Goal: Check status: Check status

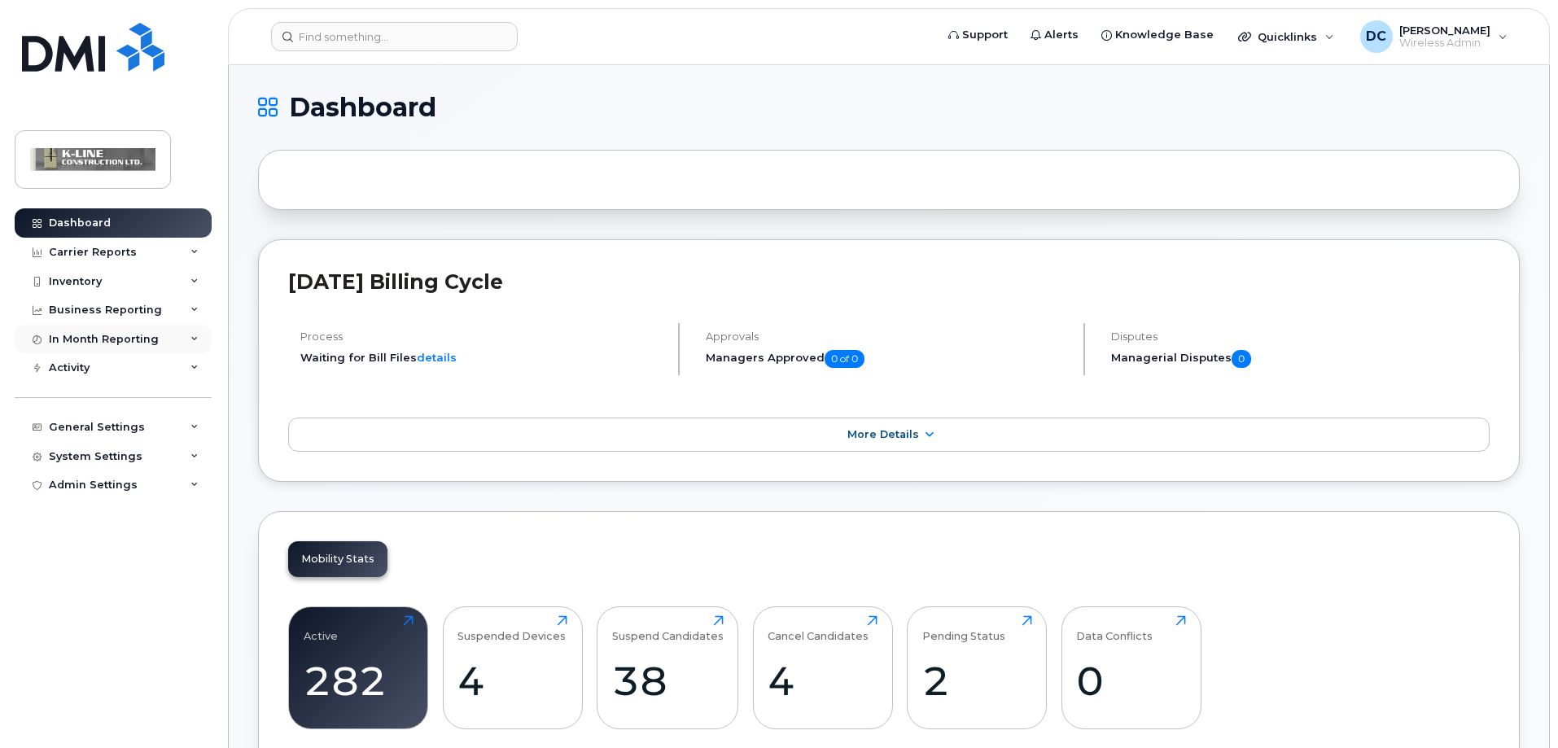
click at [191, 333] on div "In Month Reporting" at bounding box center [113, 339] width 197 height 29
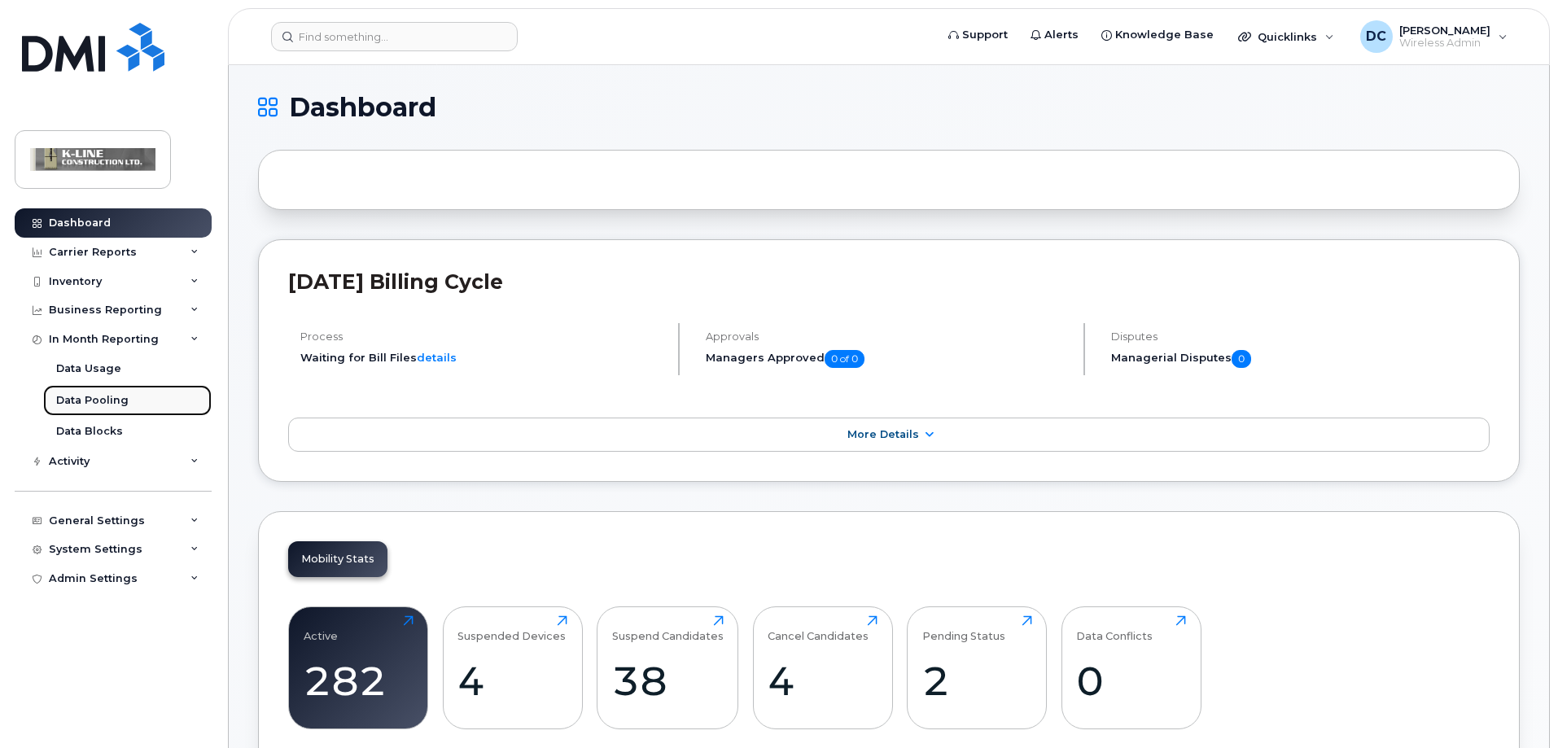
click at [133, 396] on link "Data Pooling" at bounding box center [127, 400] width 168 height 31
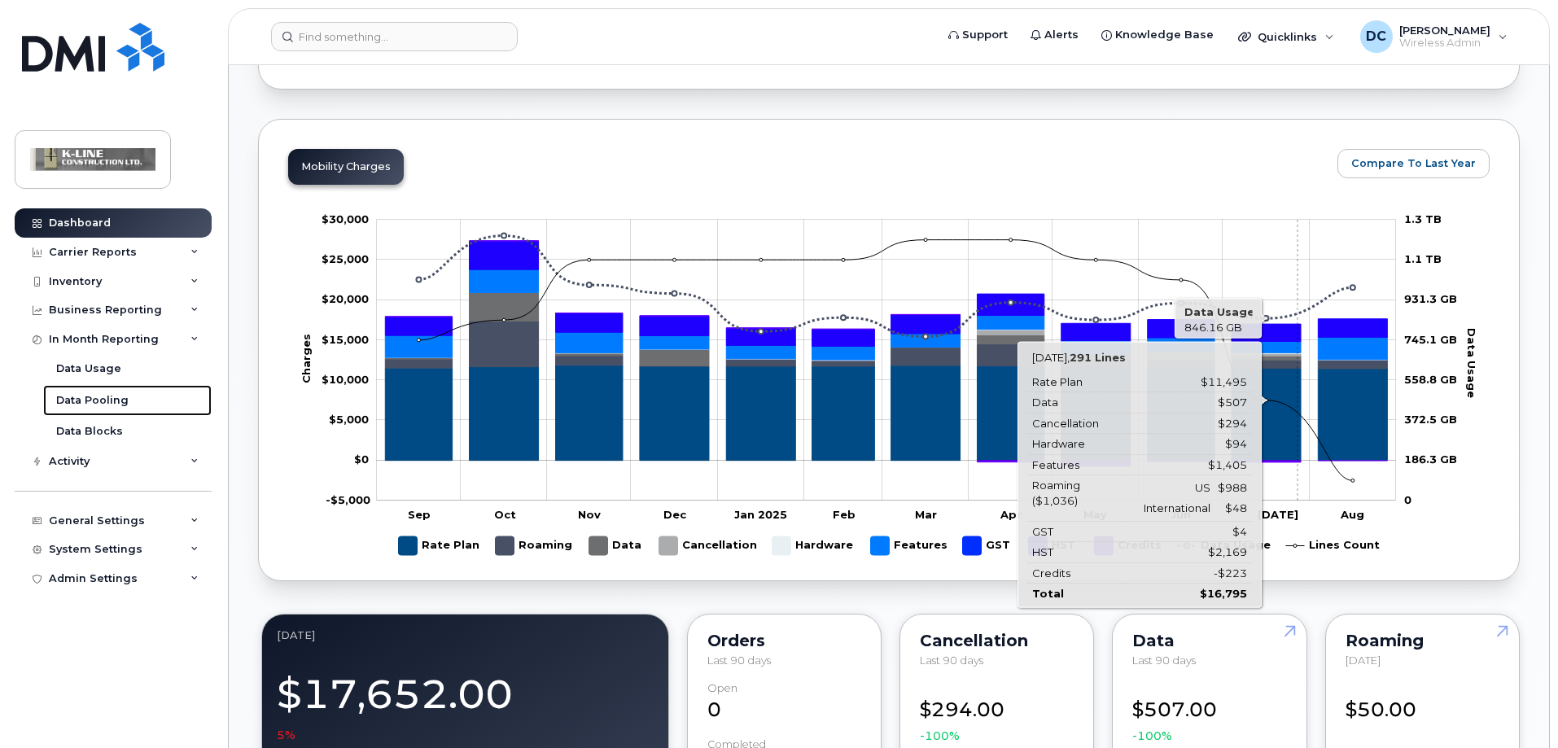
scroll to position [488, 0]
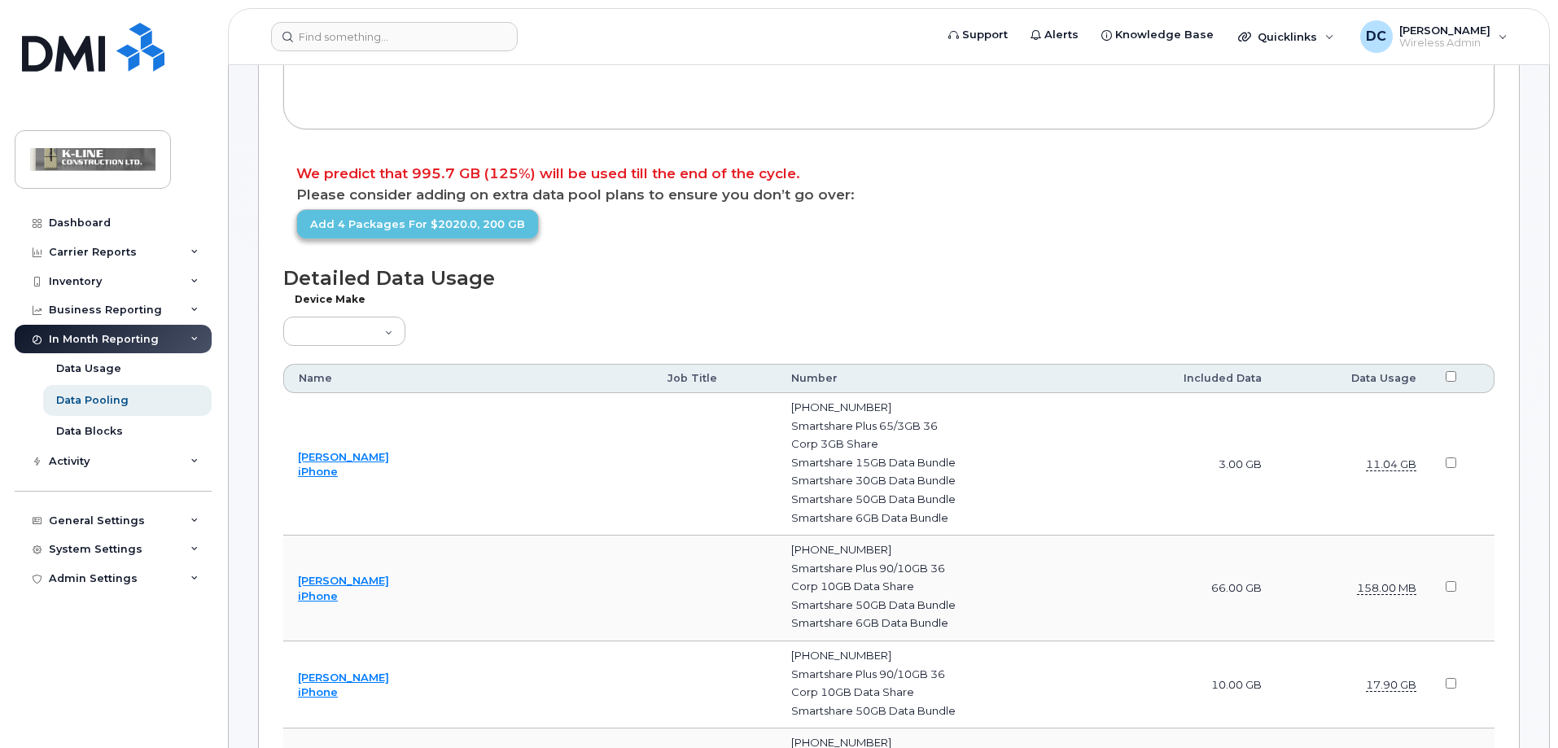
scroll to position [488, 0]
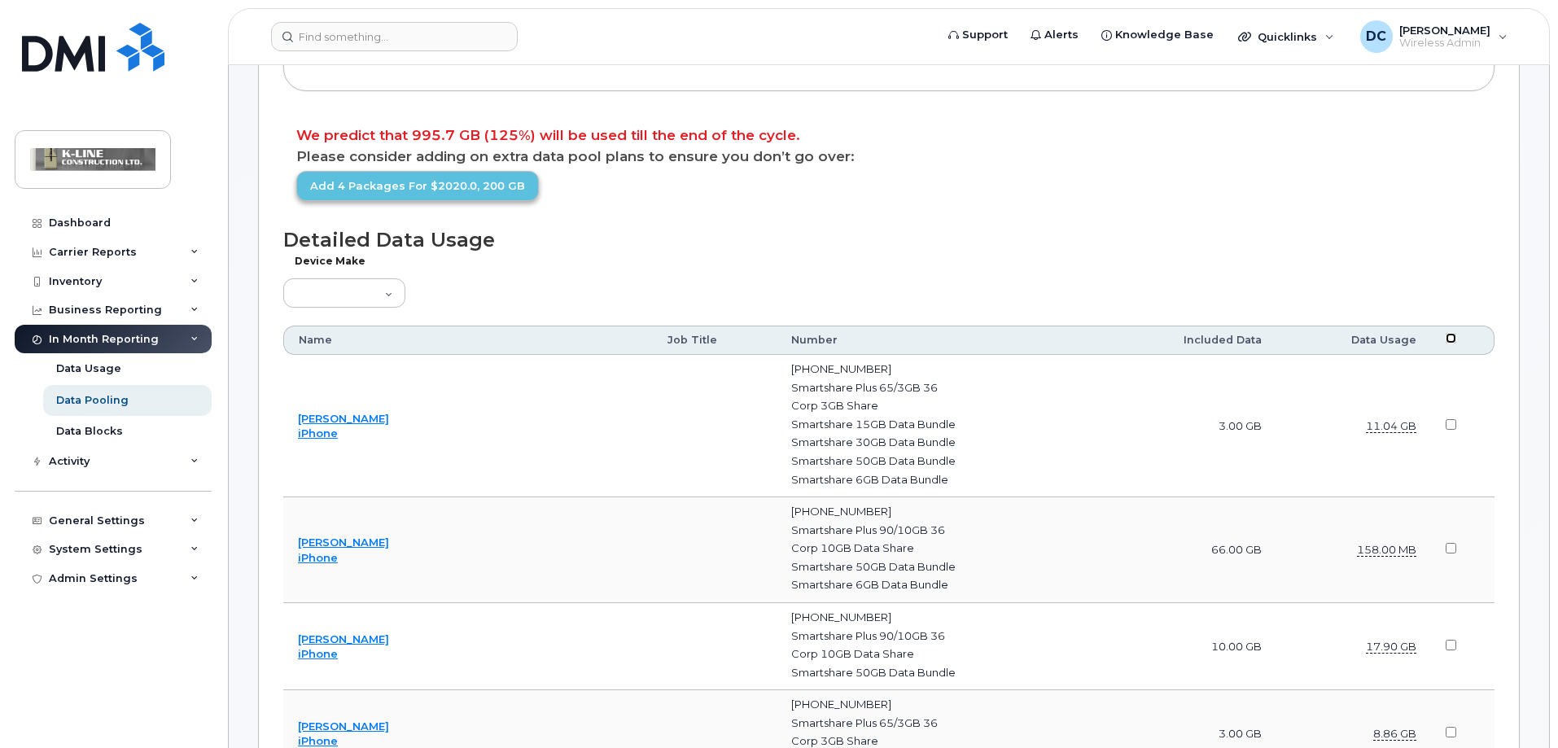
click at [1450, 339] on input "checkbox" at bounding box center [1450, 338] width 11 height 11
checkbox input "true"
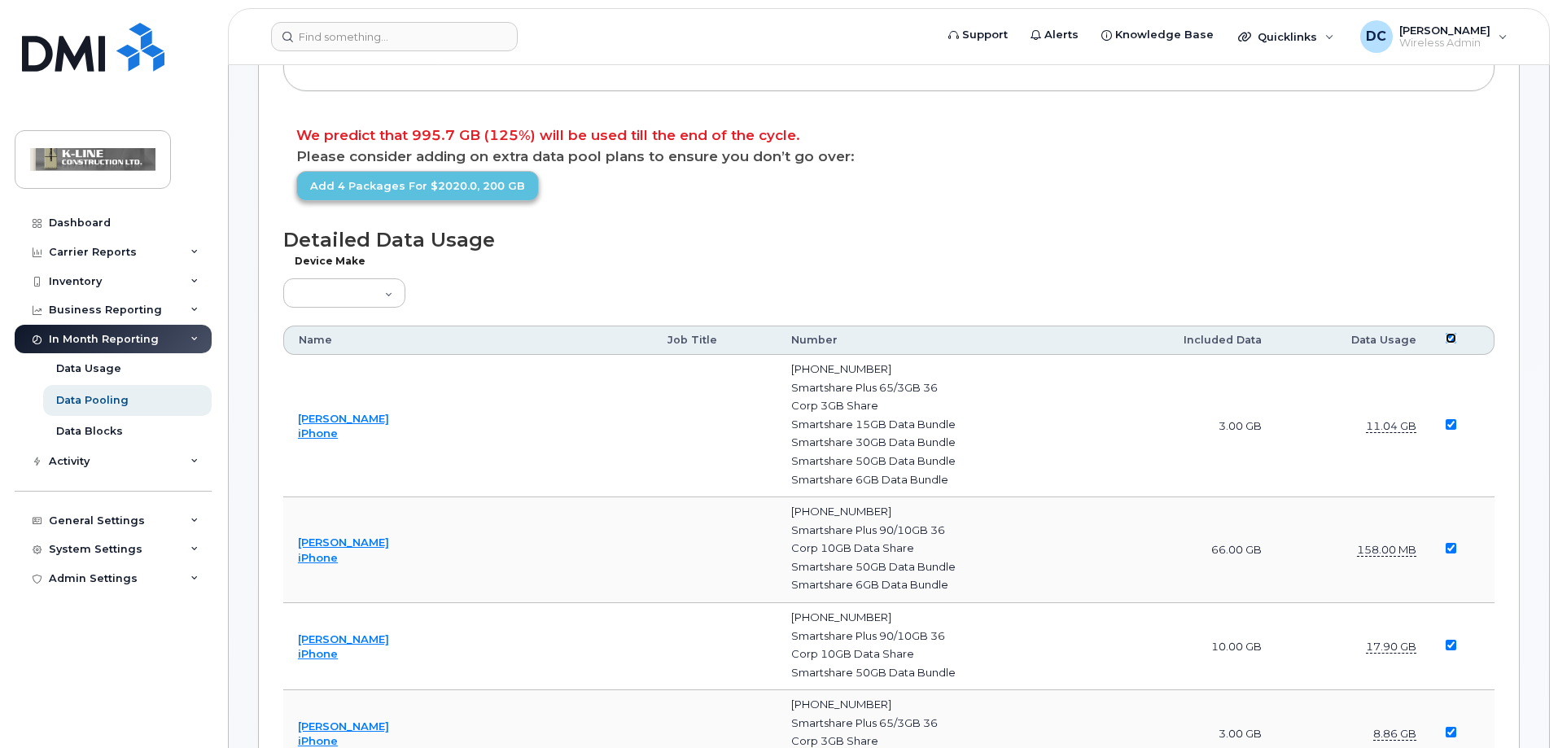
checkbox input "true"
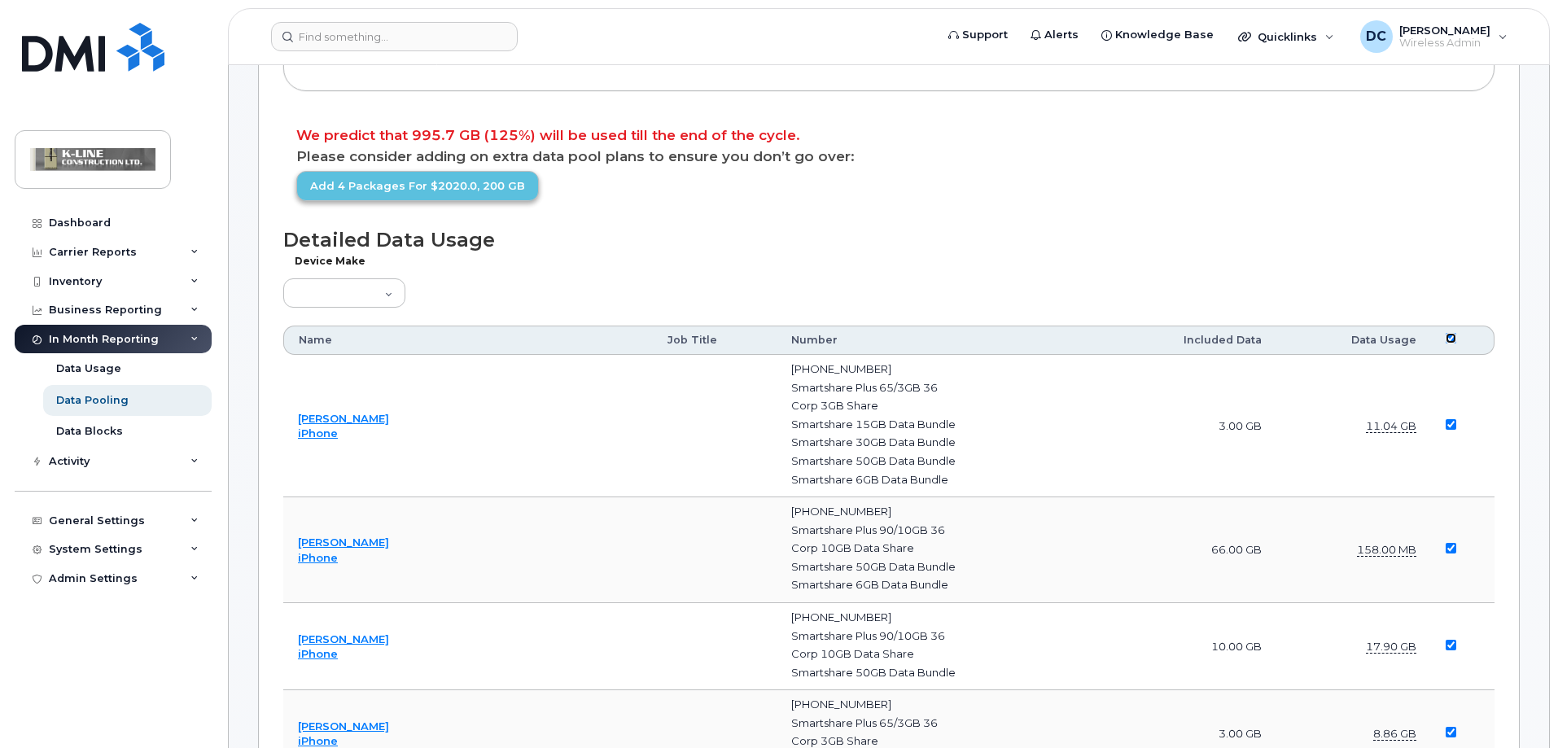
checkbox input "true"
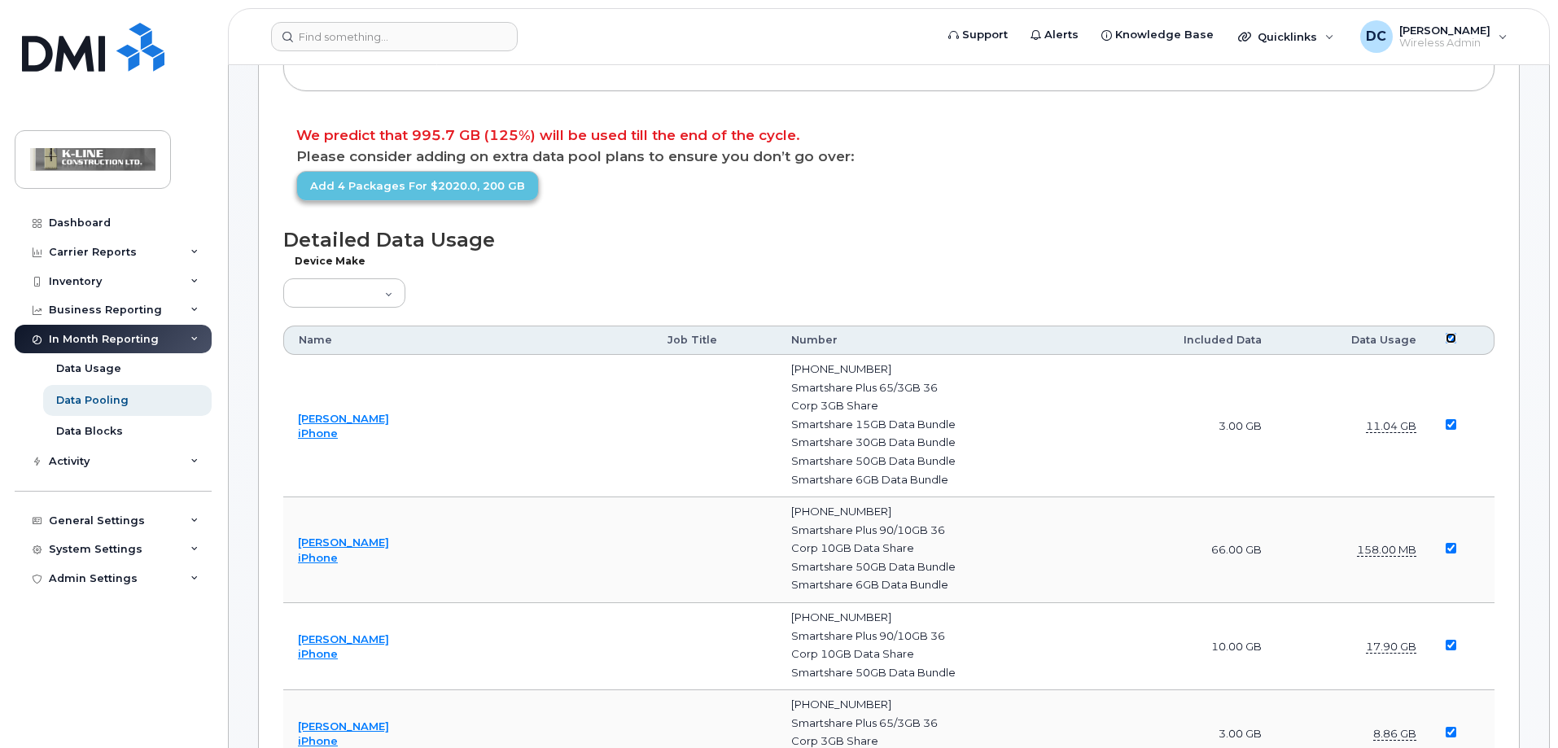
checkbox input "true"
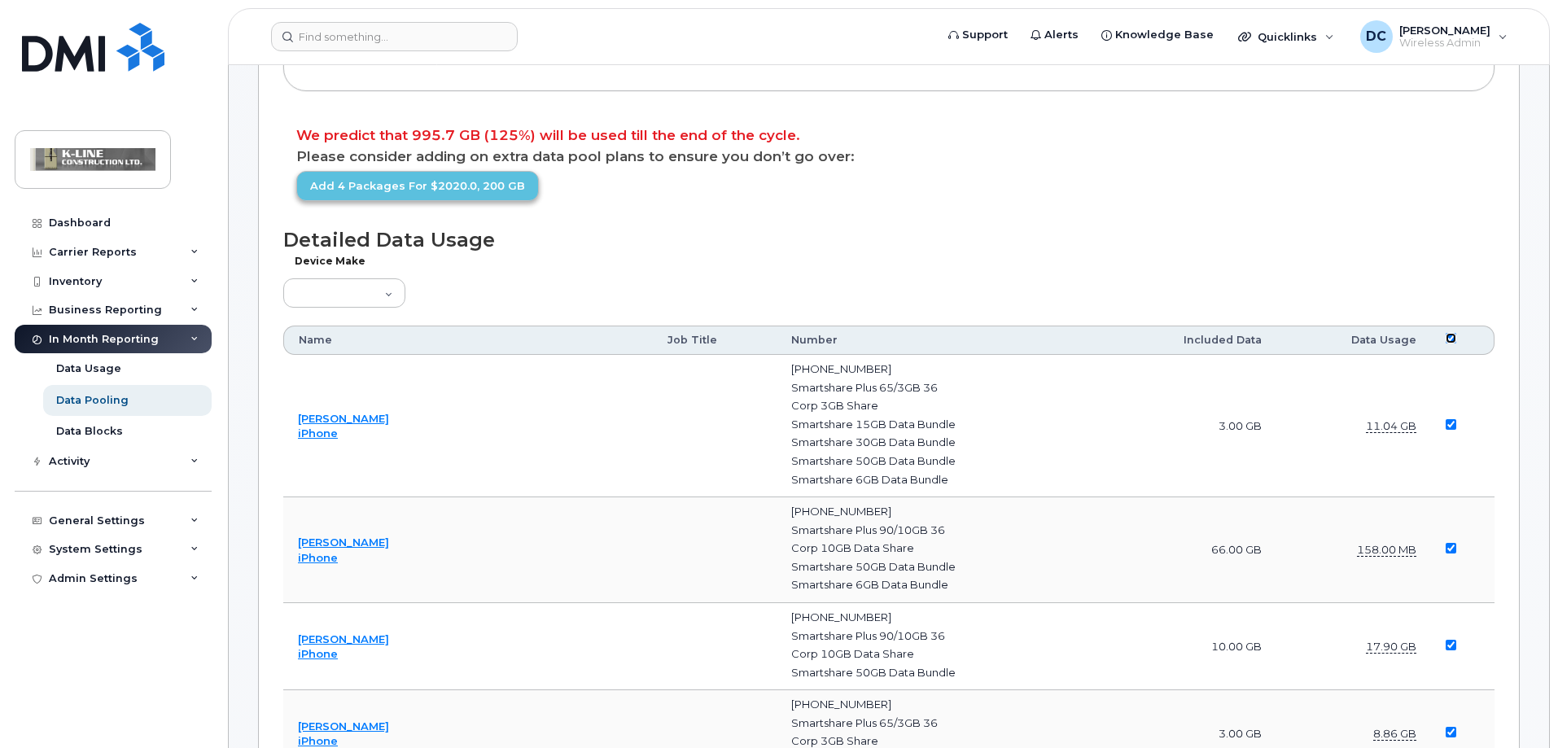
checkbox input "true"
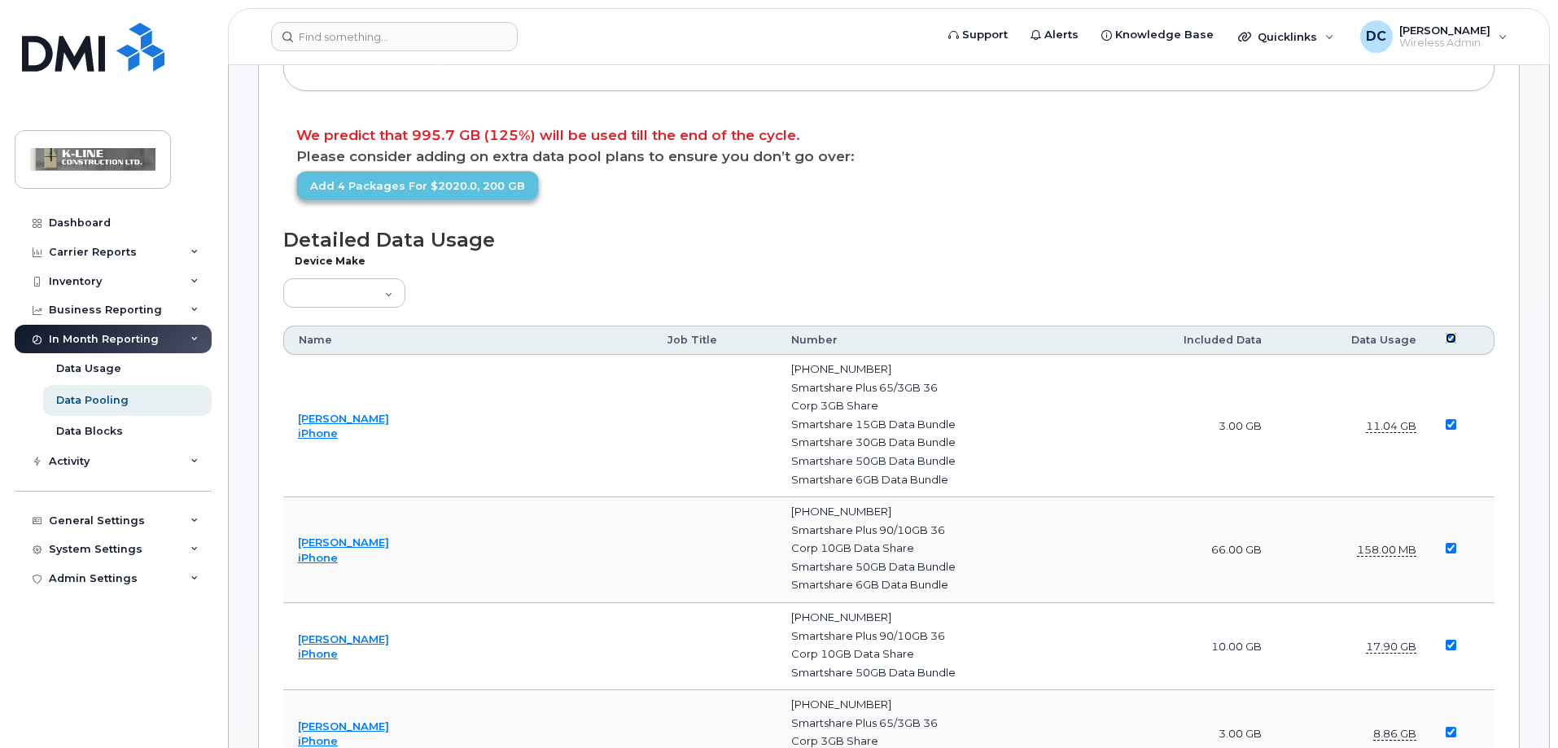
checkbox input "true"
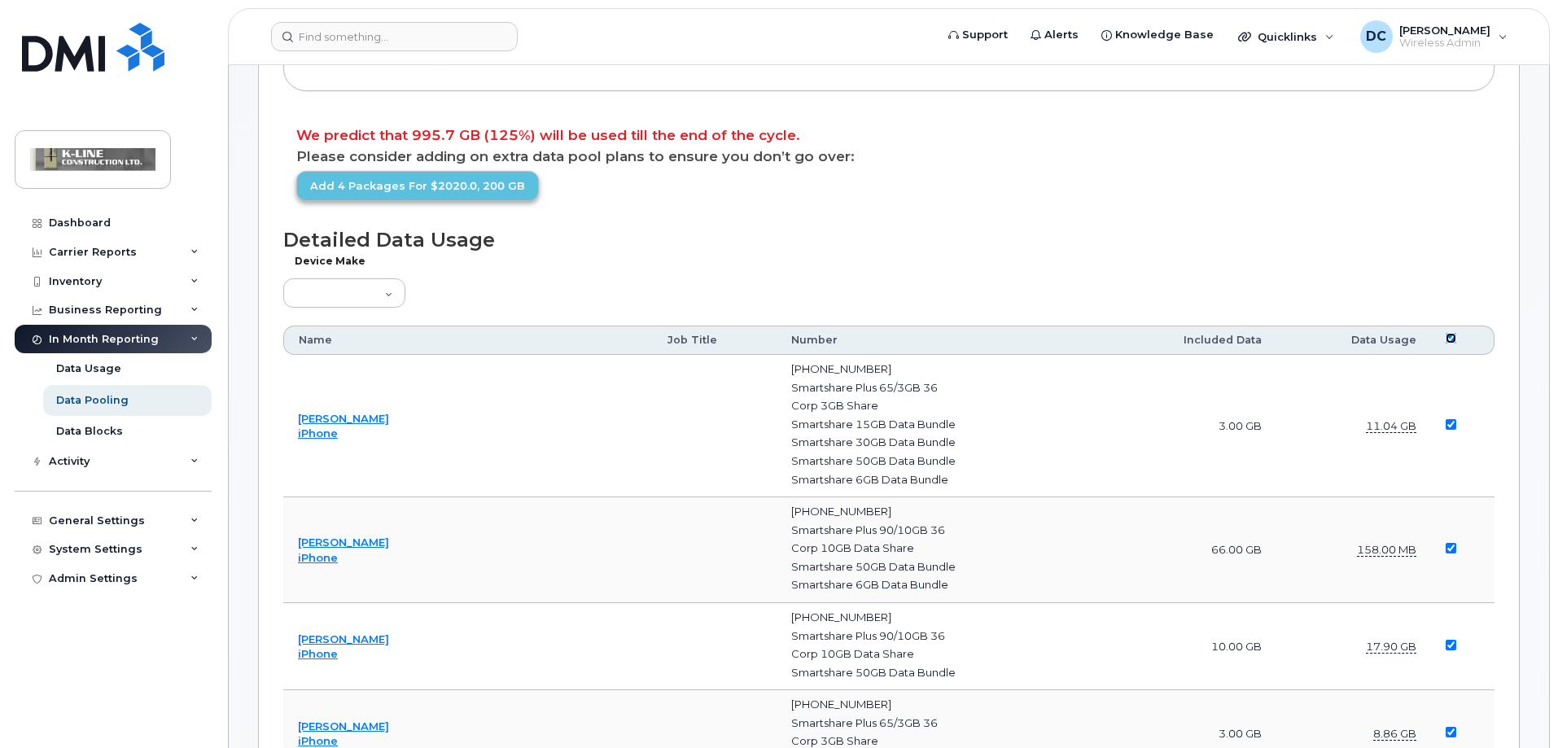
checkbox input "true"
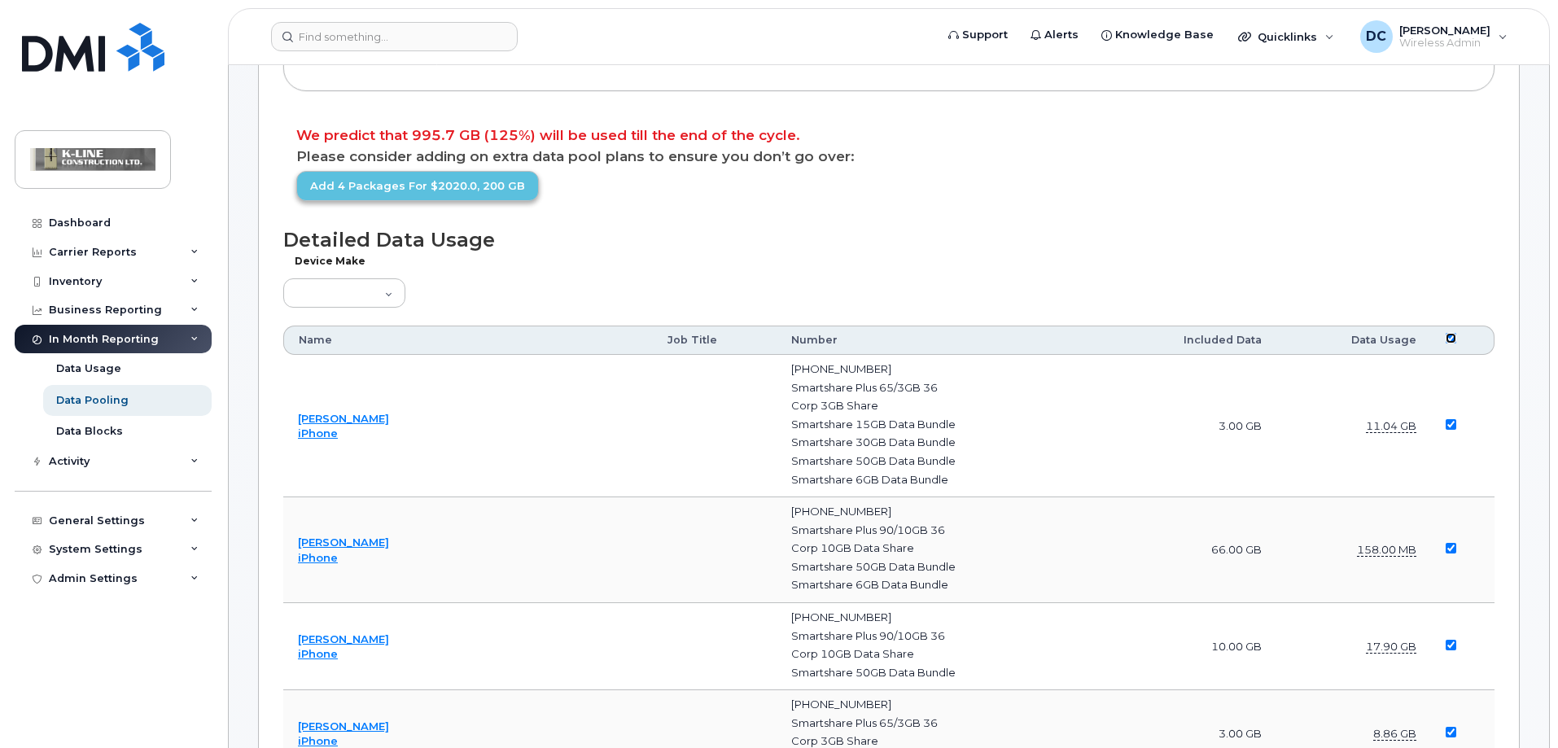
checkbox input "true"
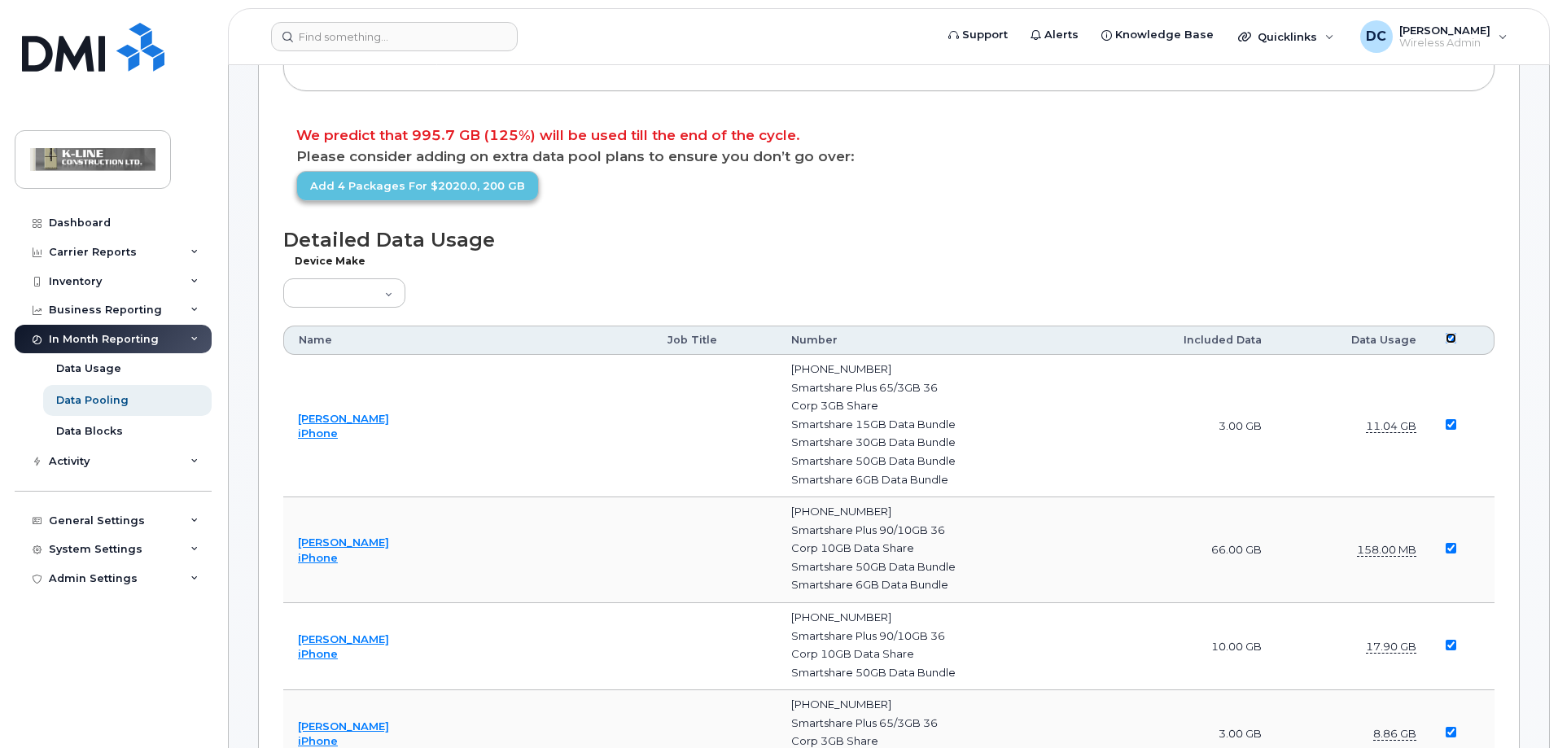
checkbox input "true"
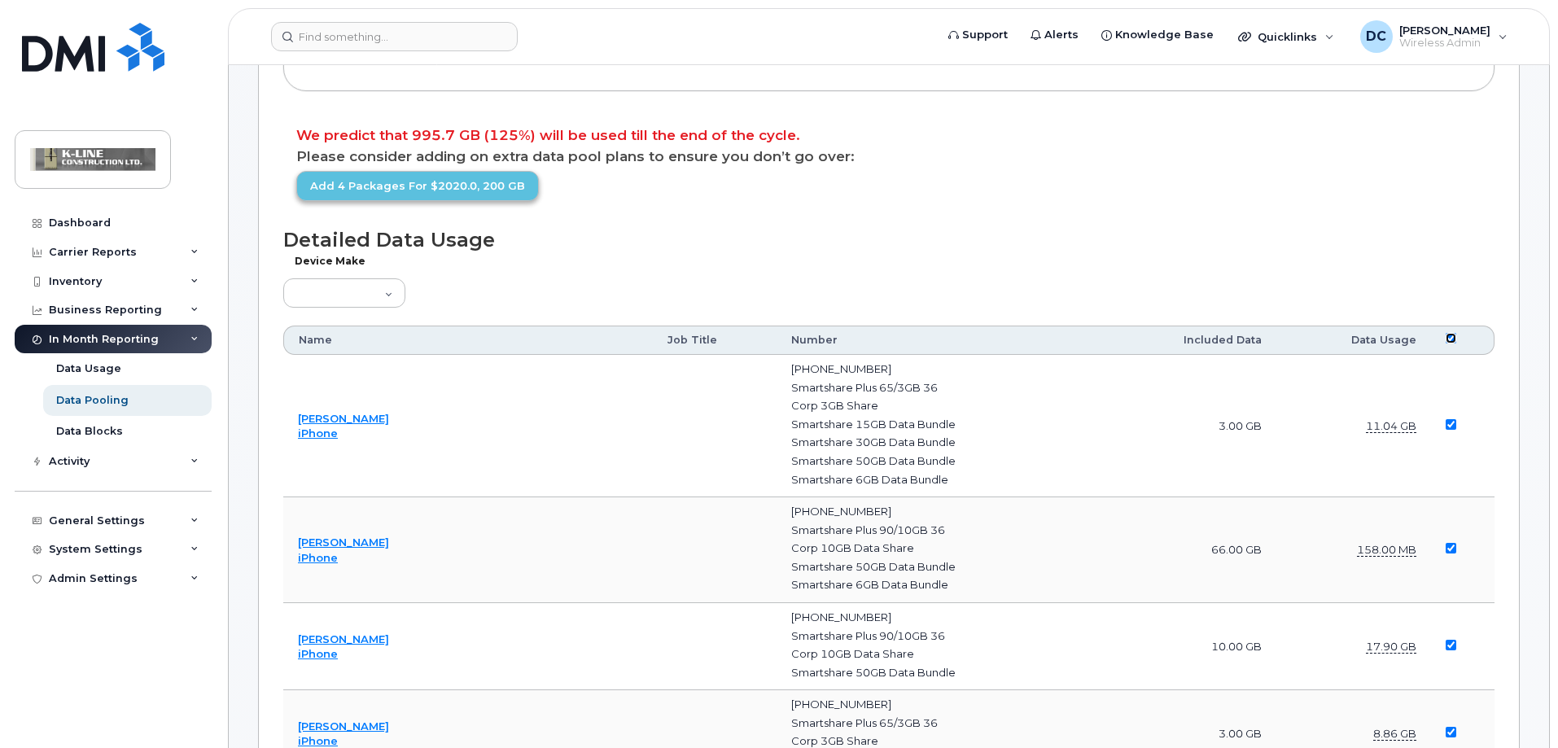
checkbox input "true"
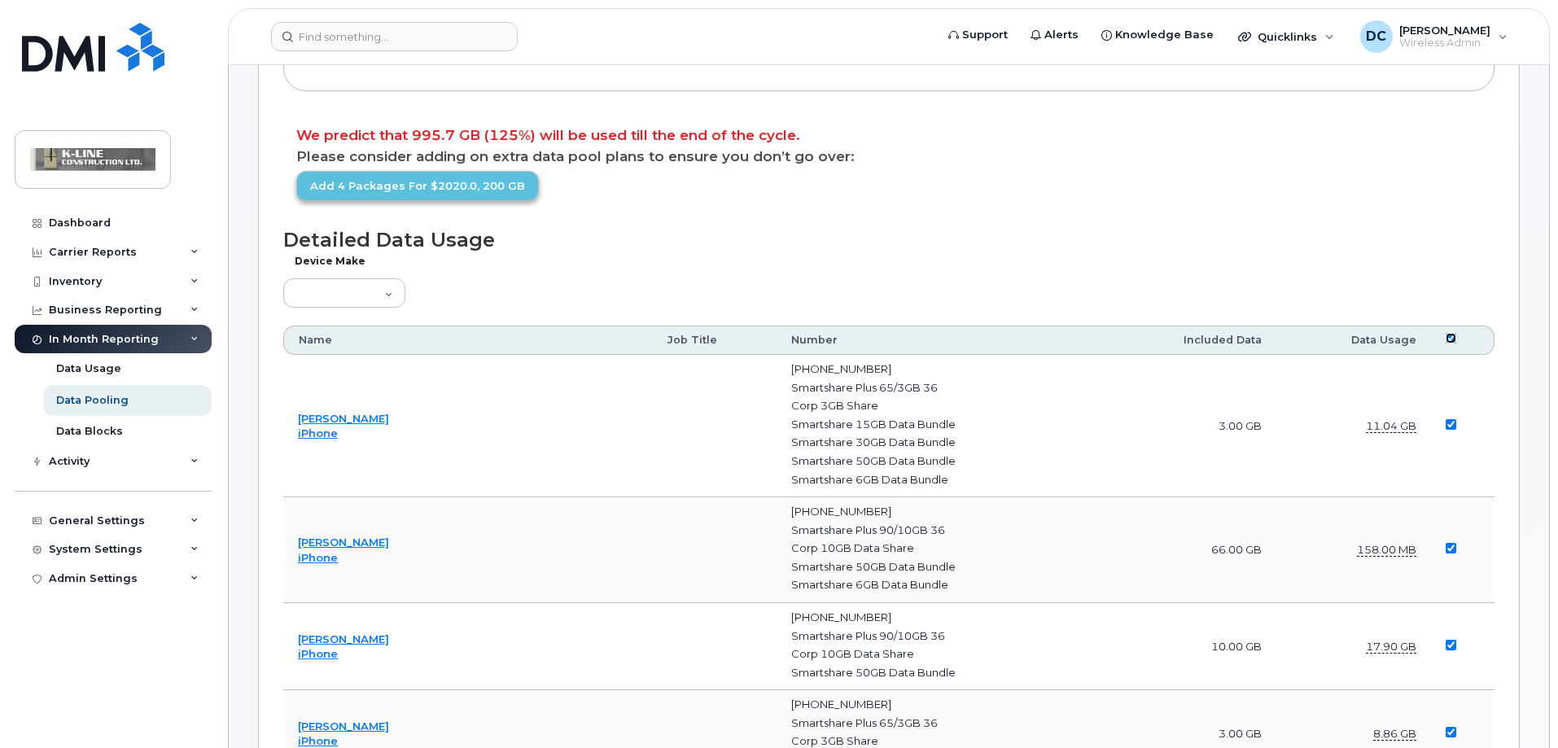
checkbox input "true"
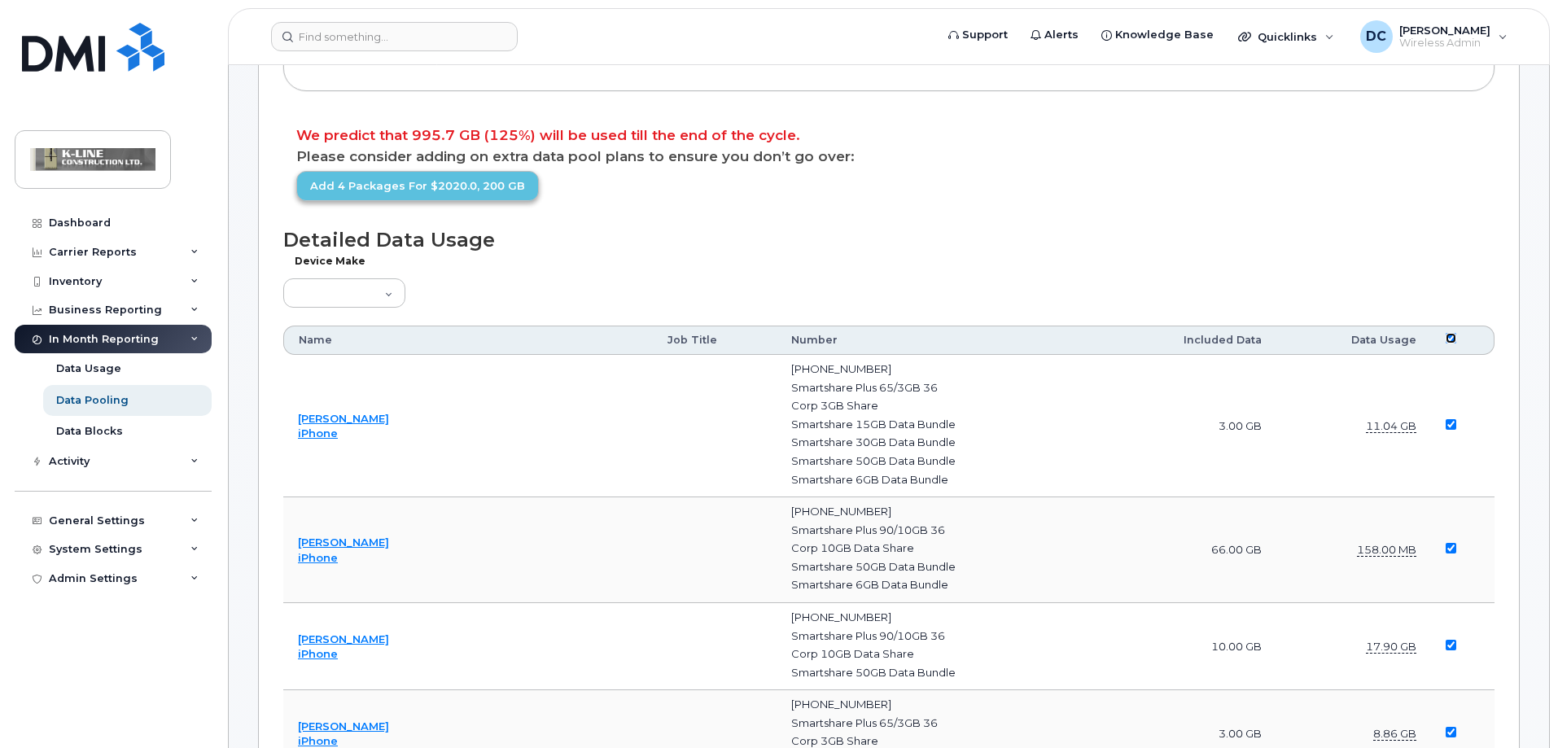
checkbox input "true"
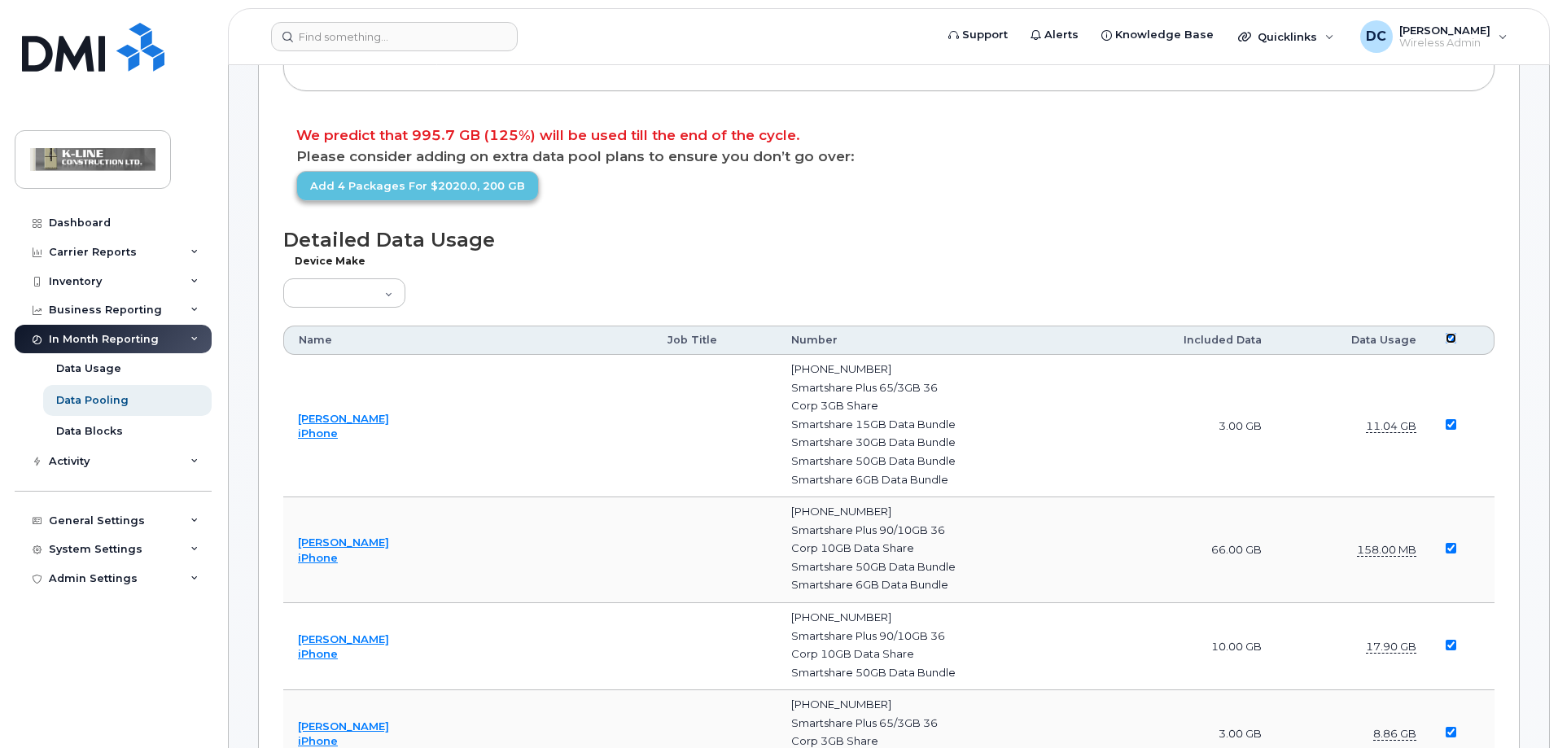
checkbox input "true"
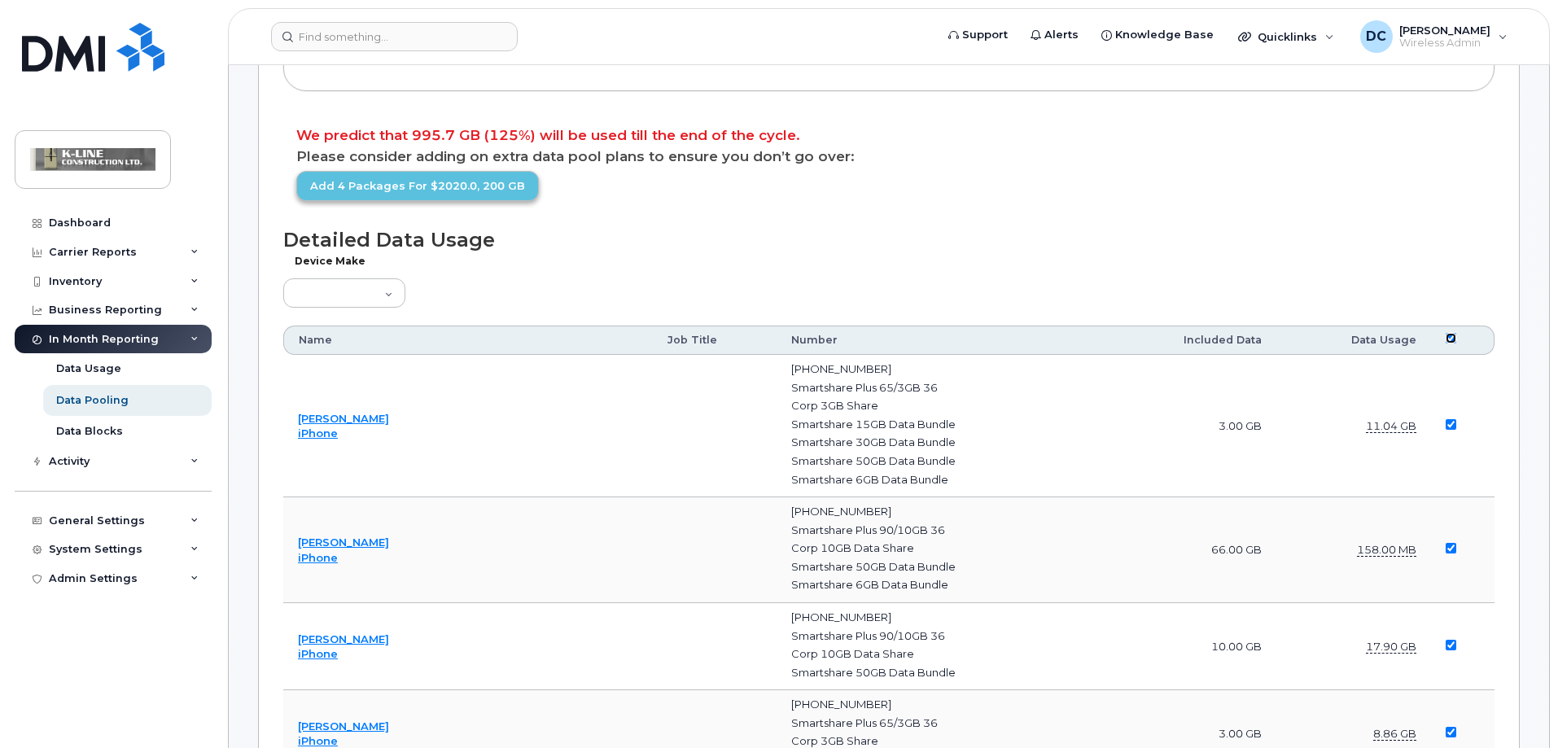
checkbox input "true"
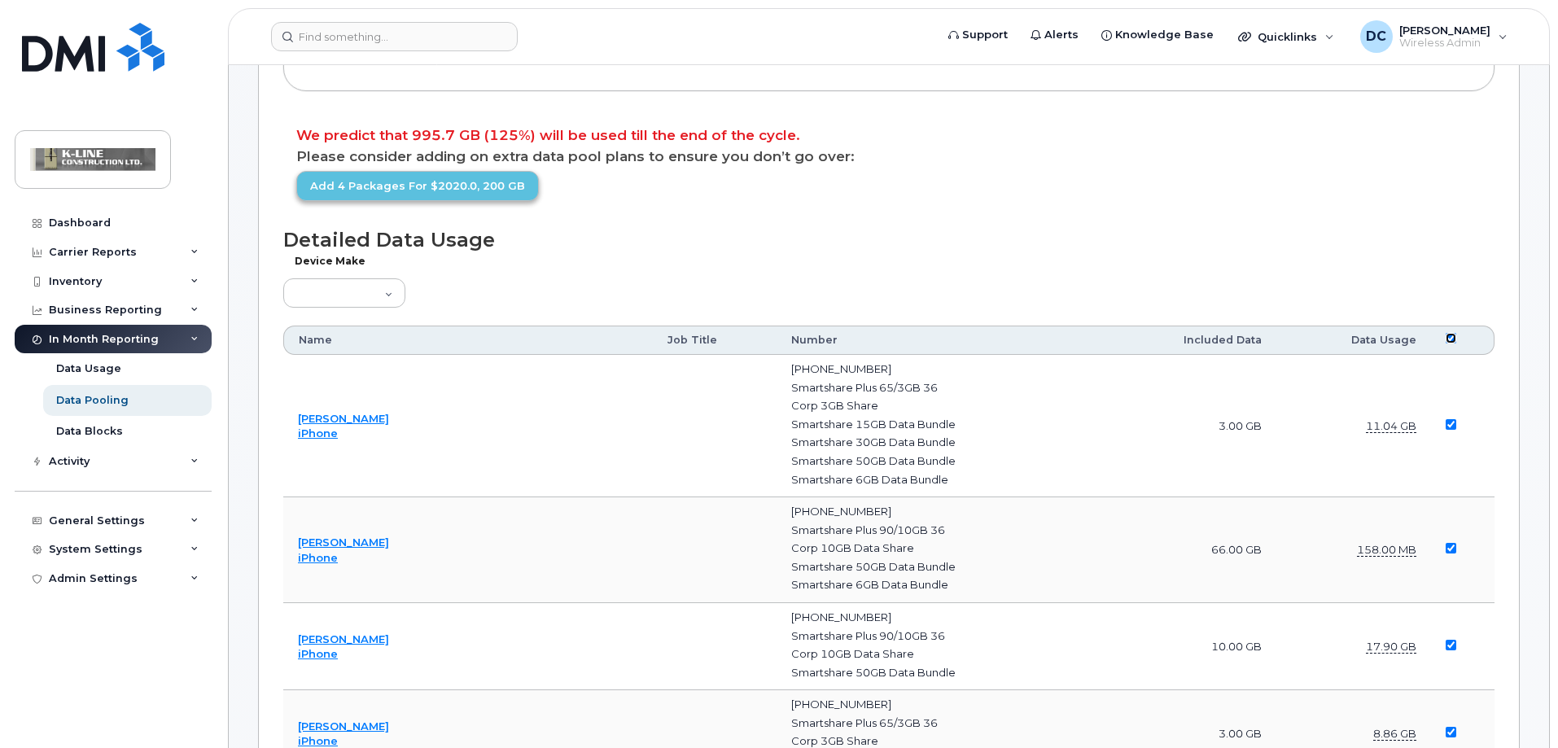
checkbox input "true"
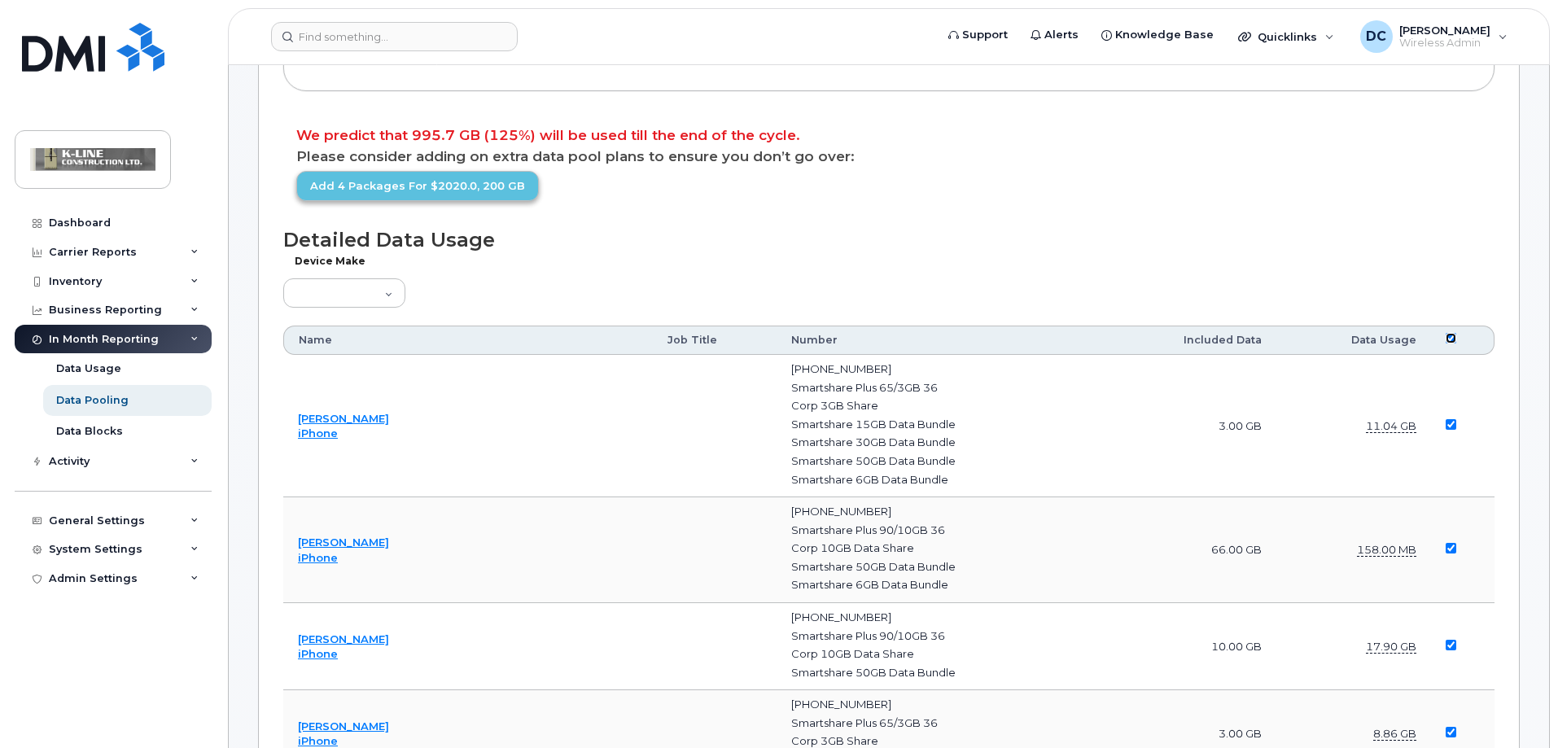
checkbox input "true"
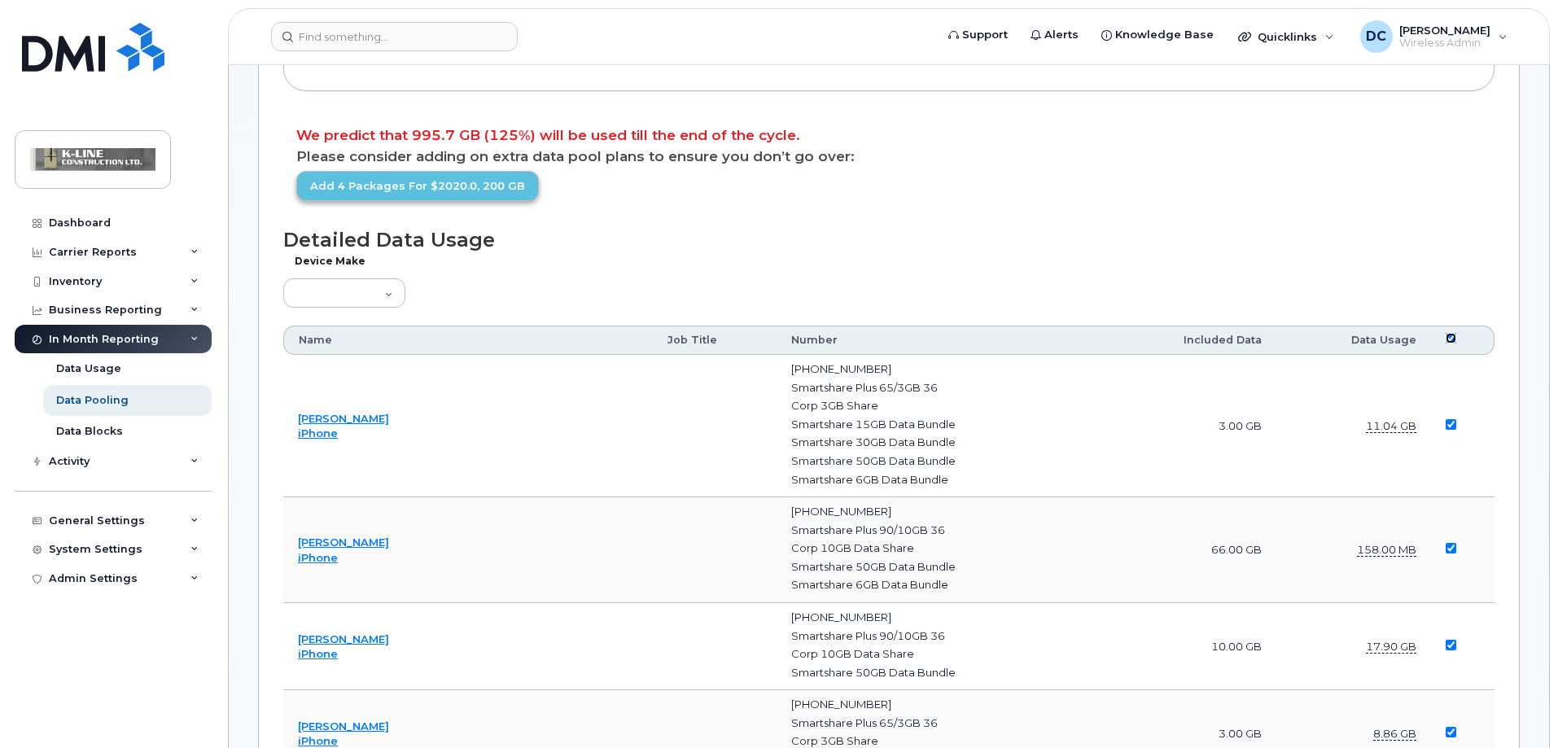
checkbox input "true"
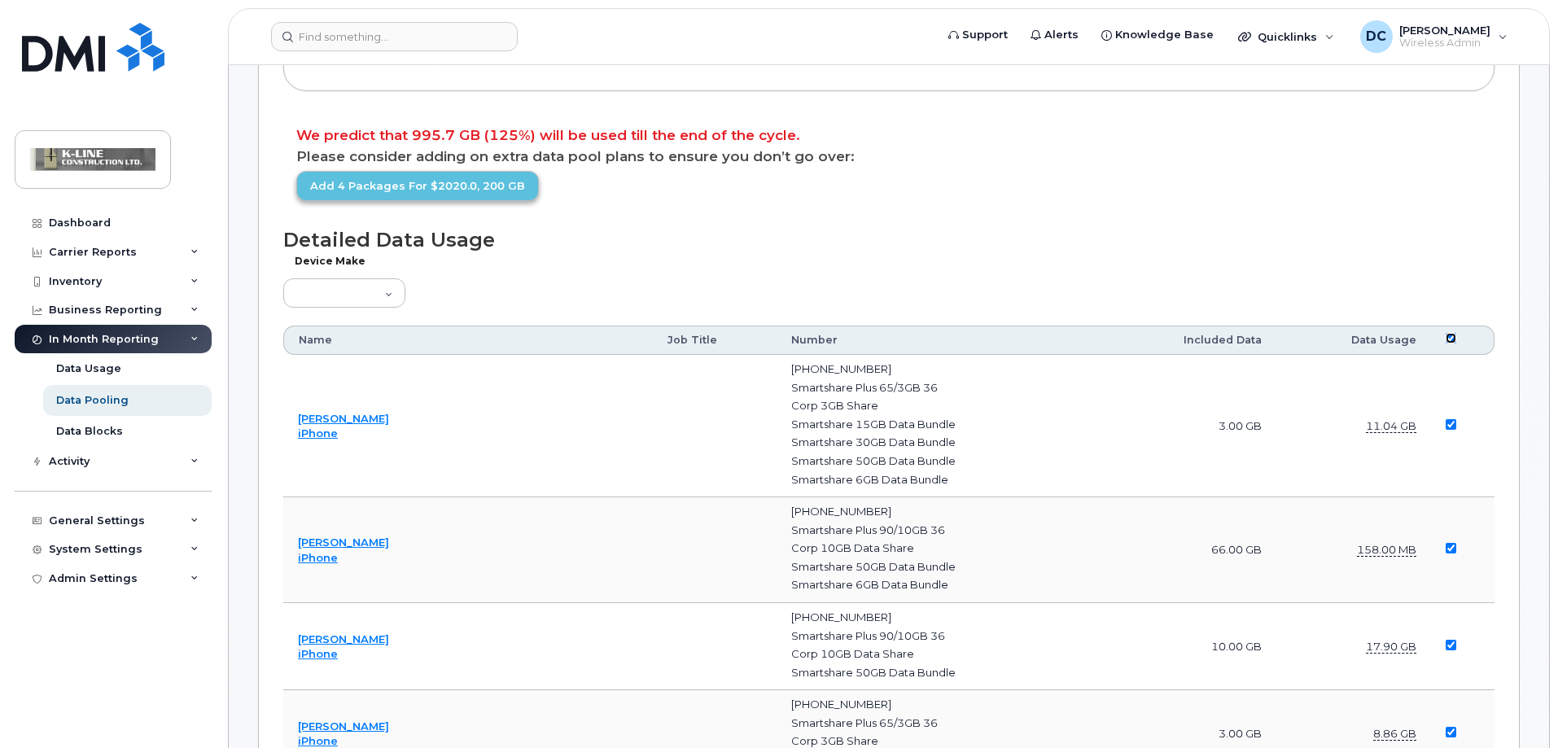
checkbox input "true"
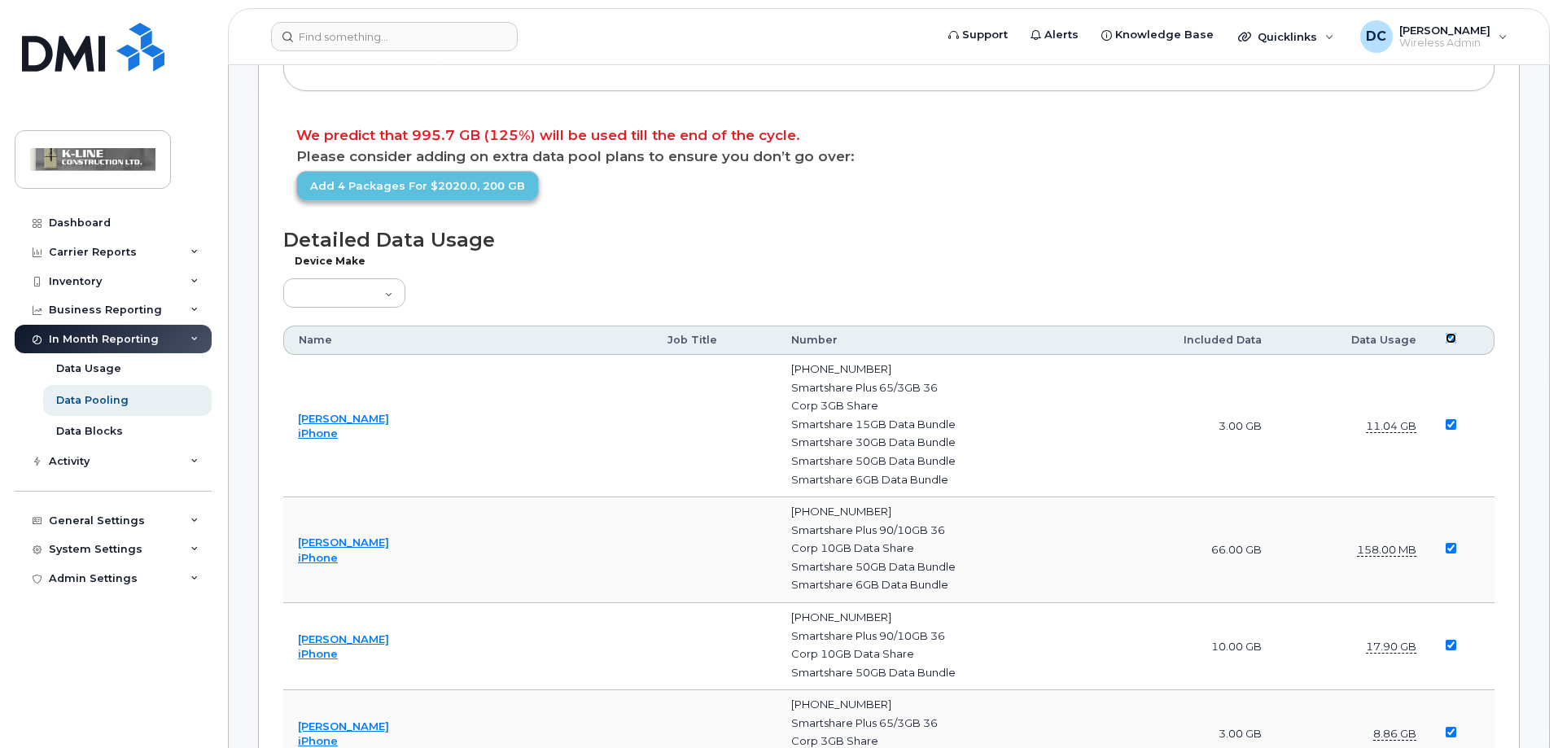
checkbox input "true"
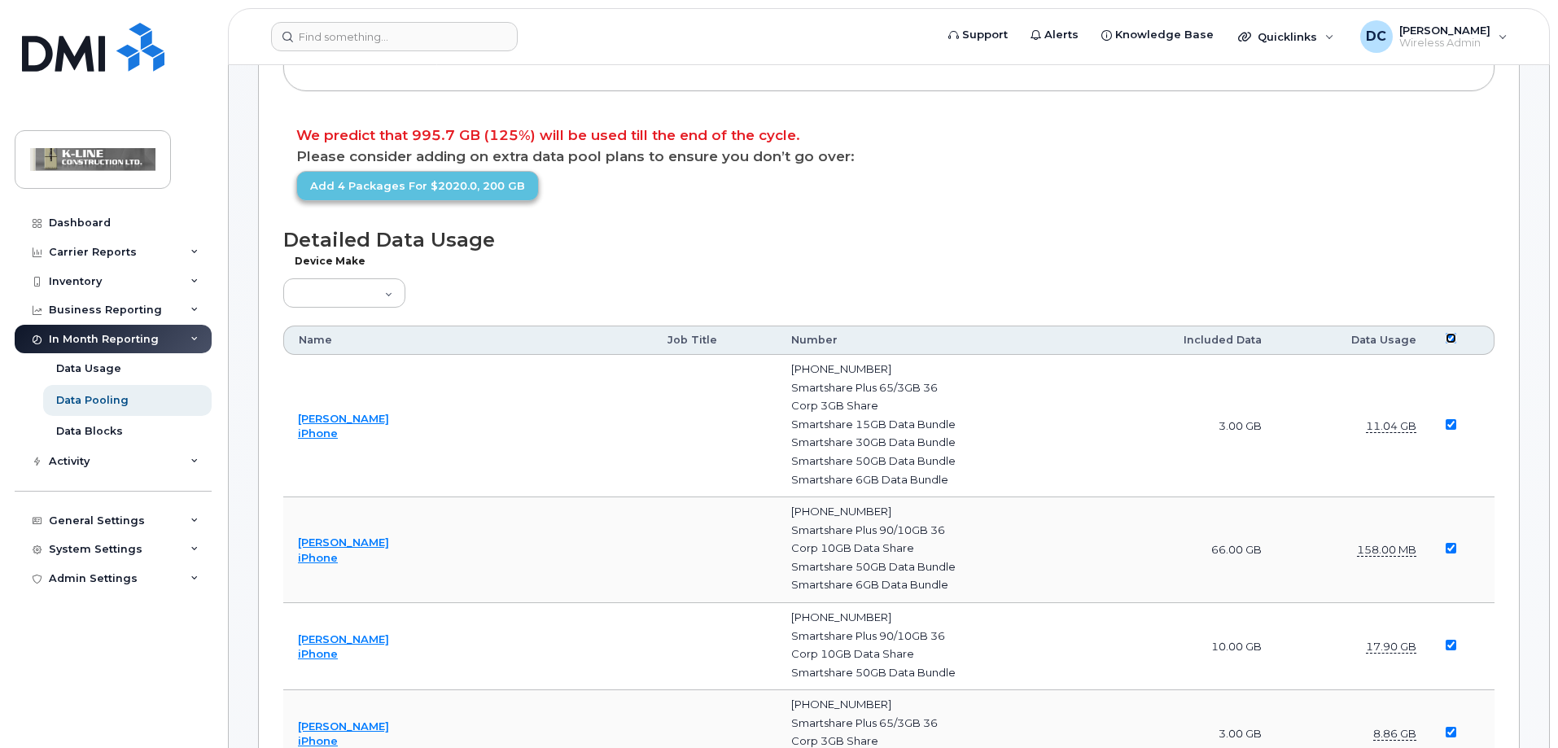
checkbox input "true"
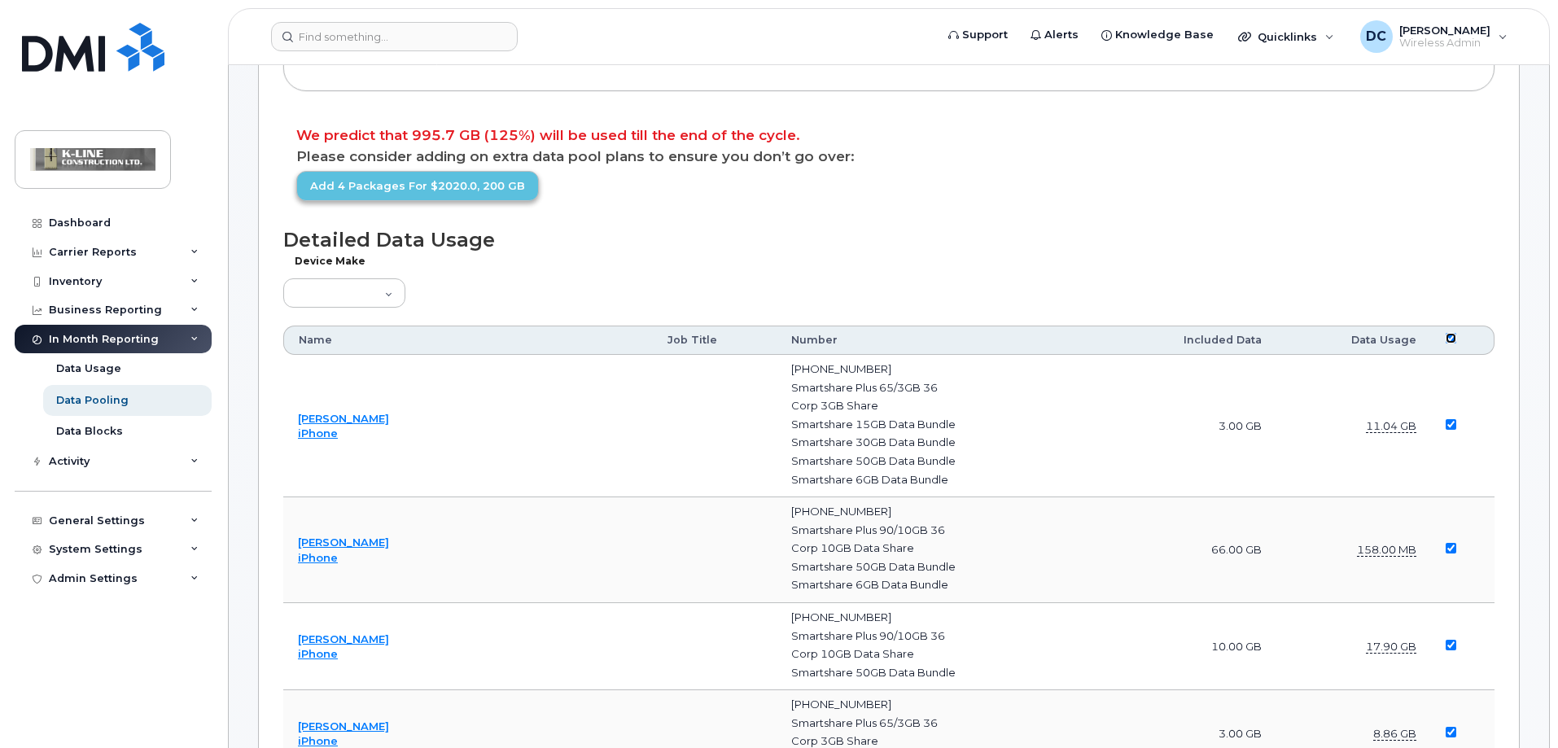
checkbox input "true"
click at [1450, 339] on input "checkbox" at bounding box center [1450, 338] width 11 height 11
checkbox input "false"
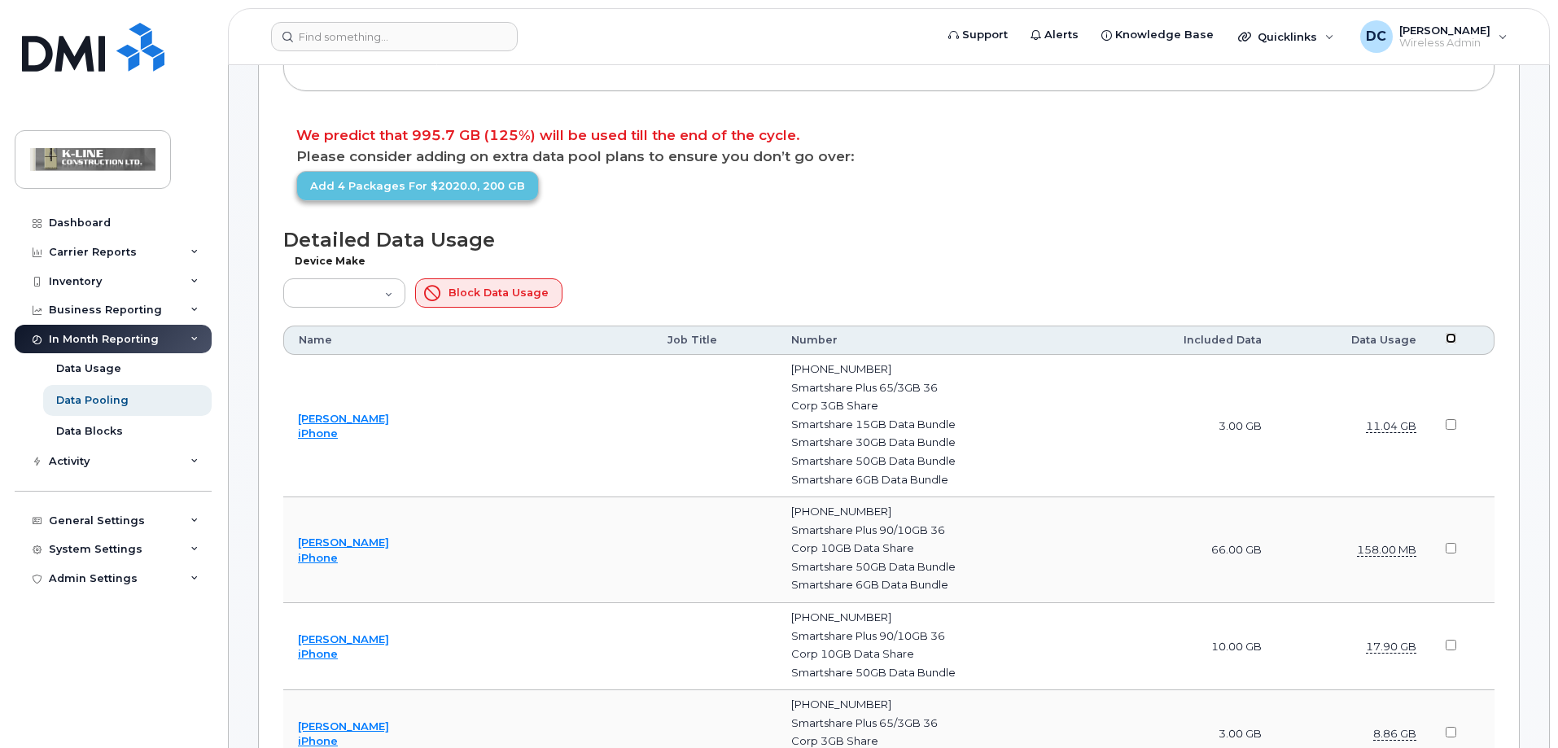
checkbox input "false"
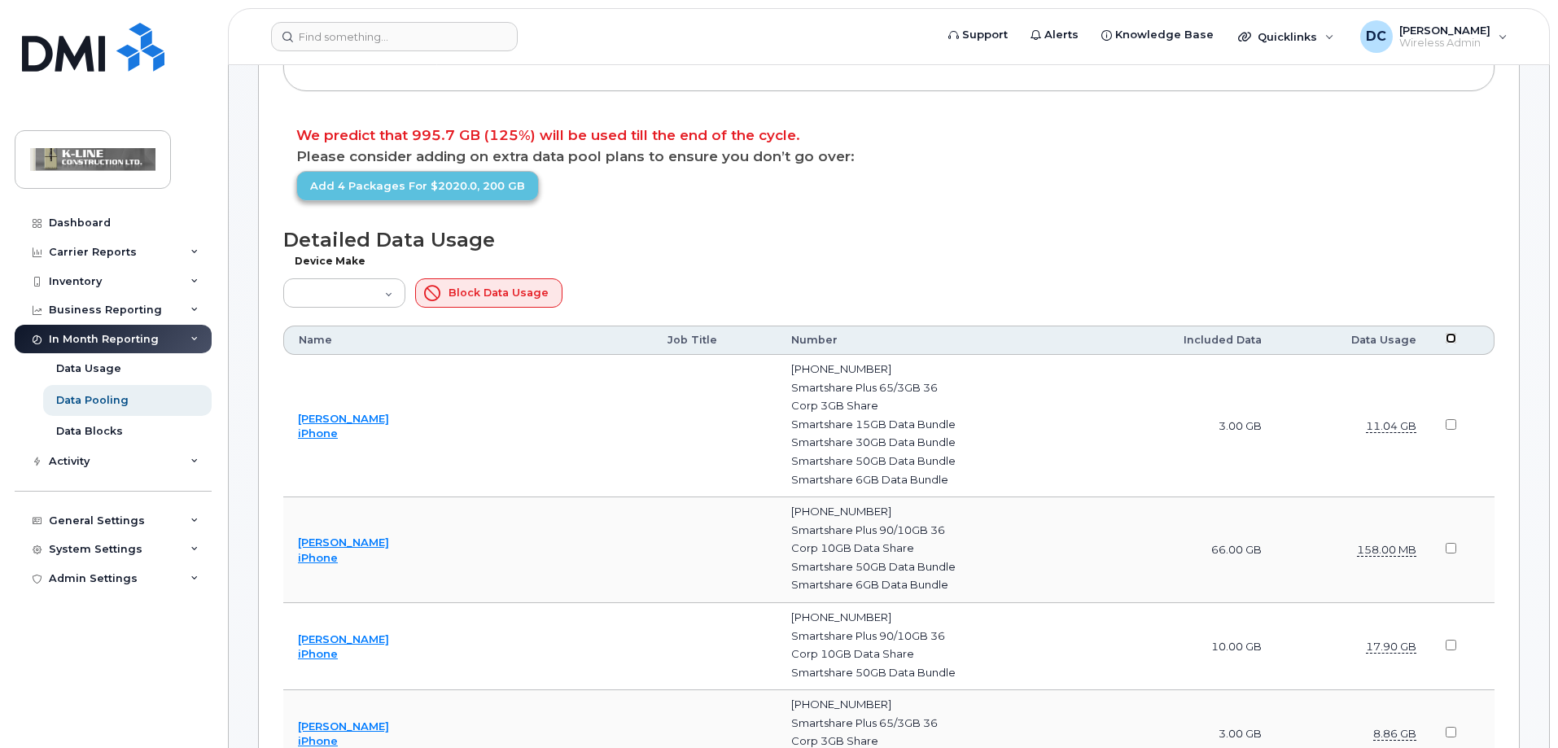
checkbox input "false"
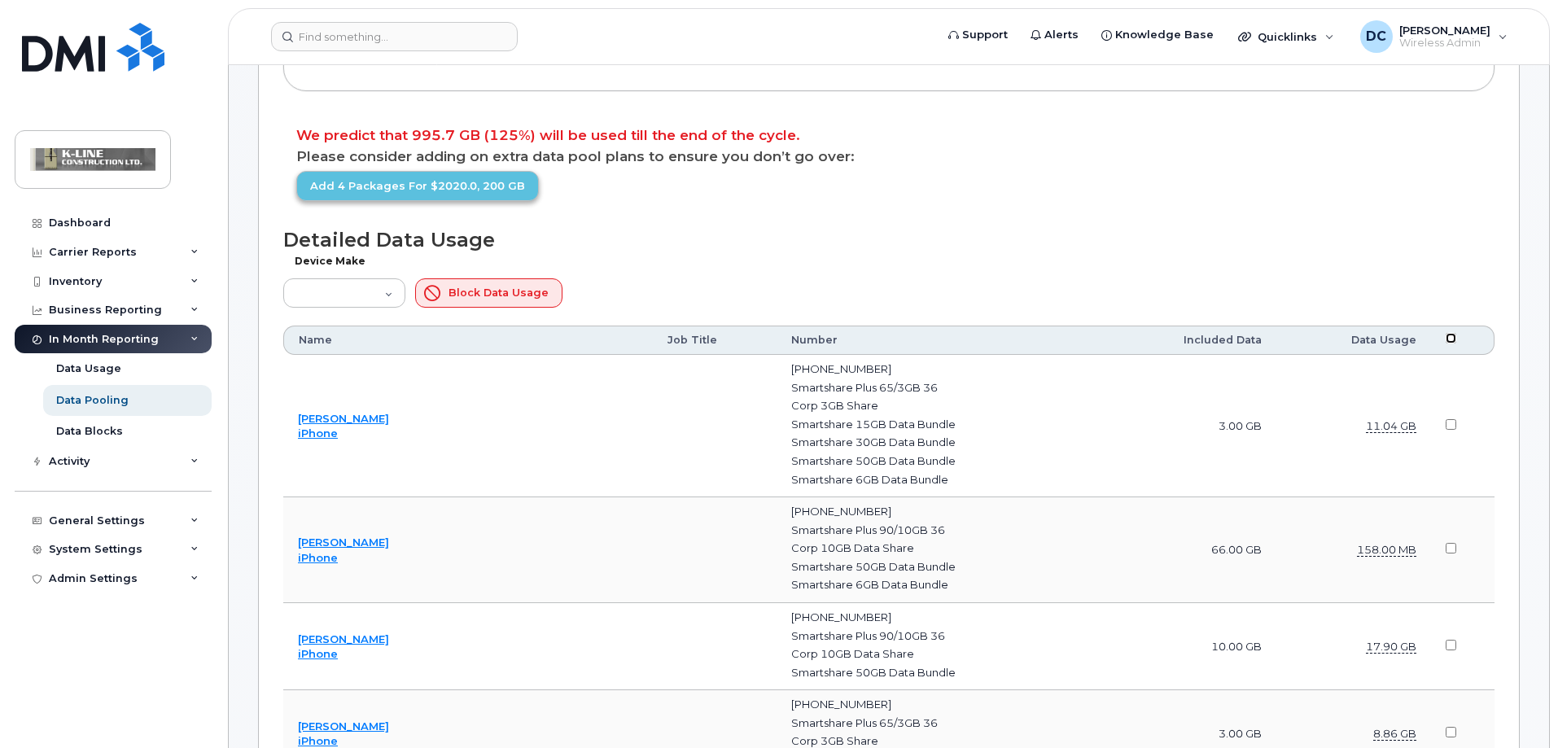
checkbox input "false"
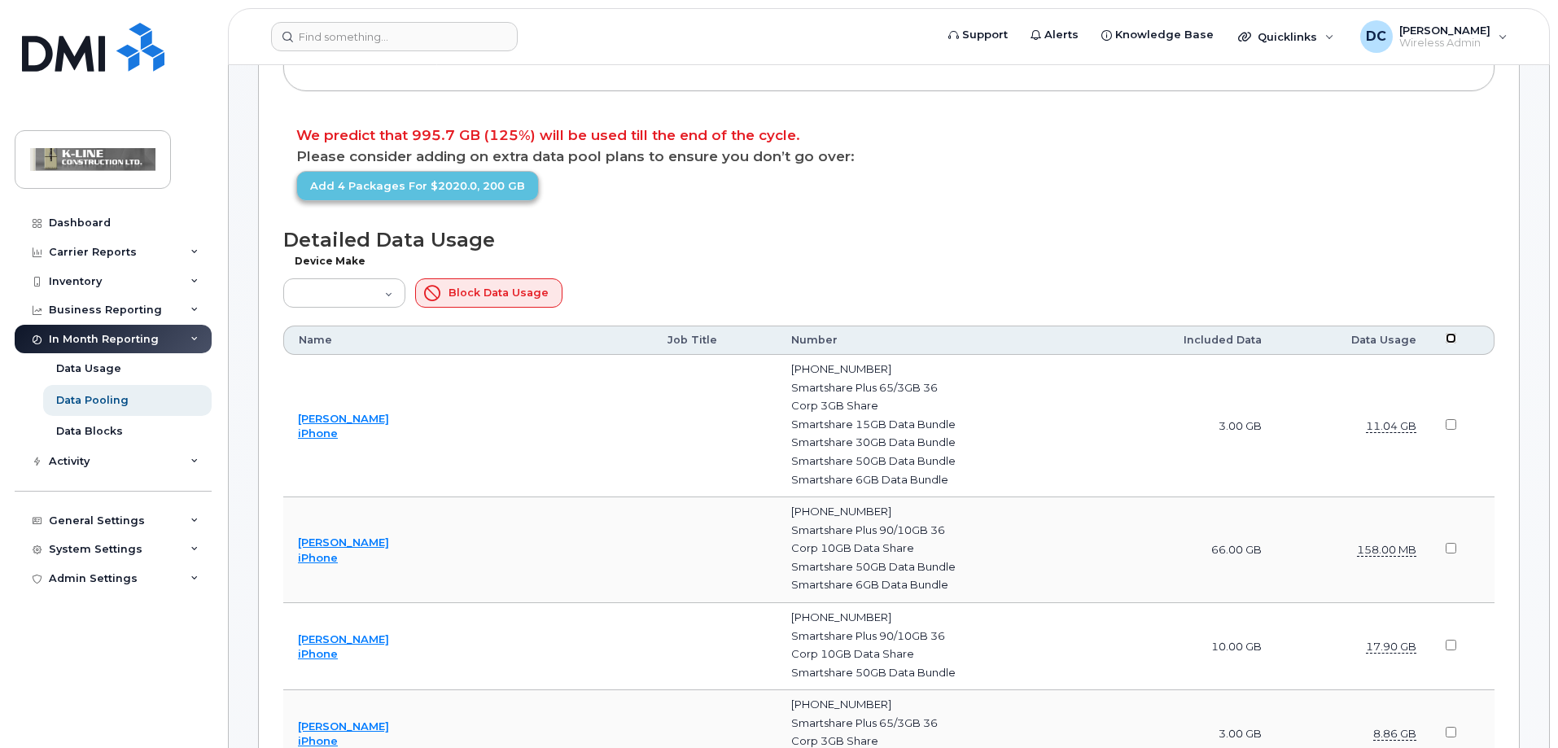
checkbox input "false"
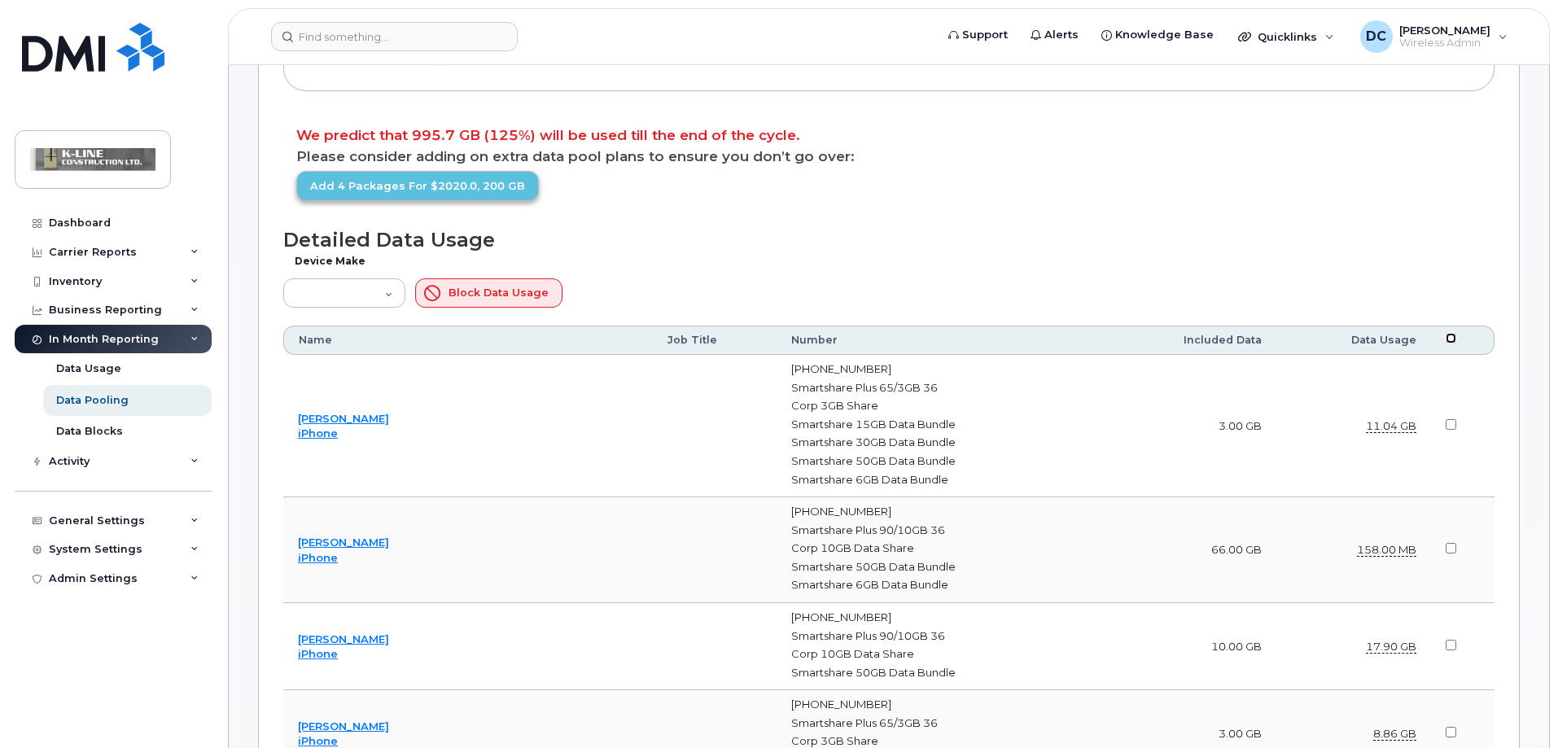
checkbox input "false"
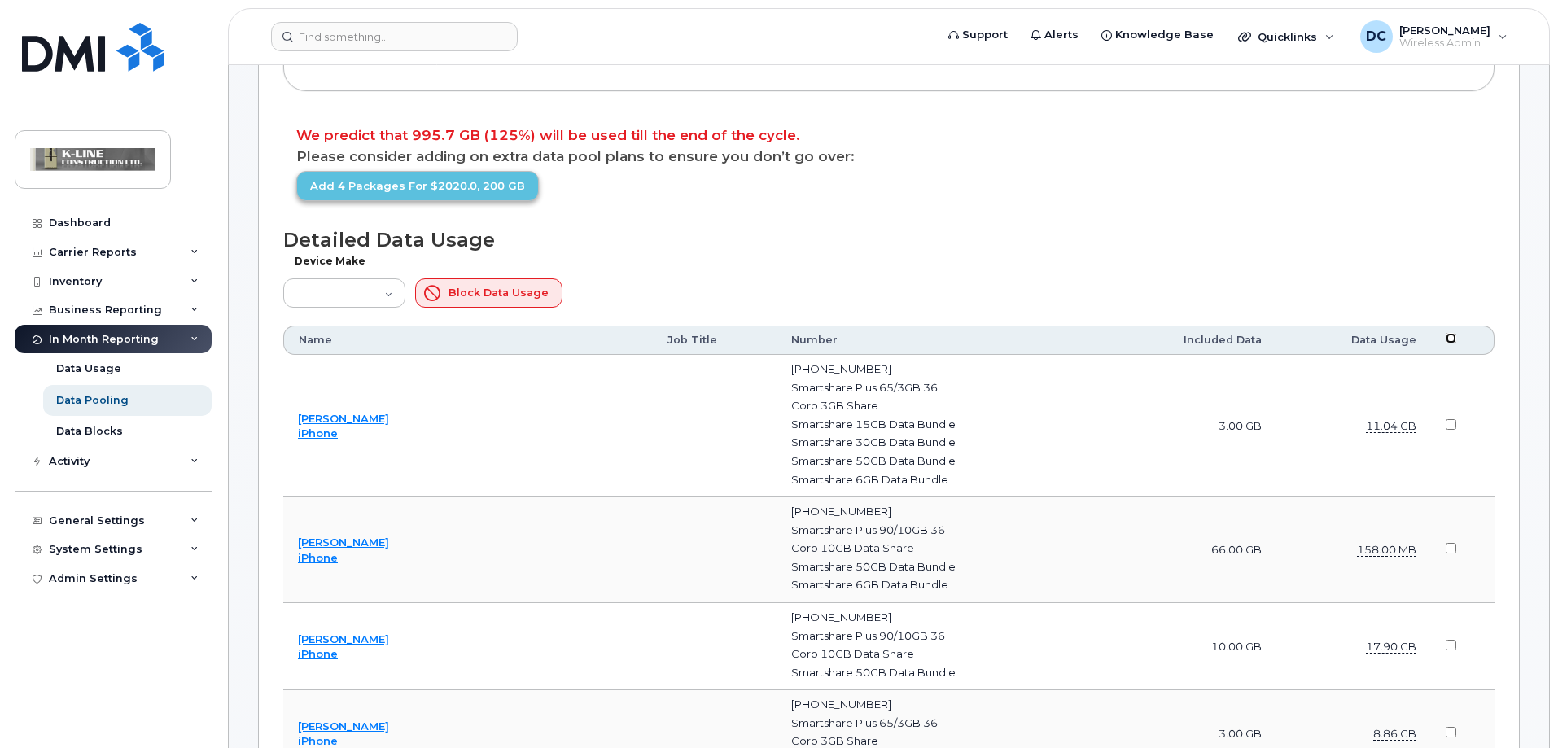
checkbox input "false"
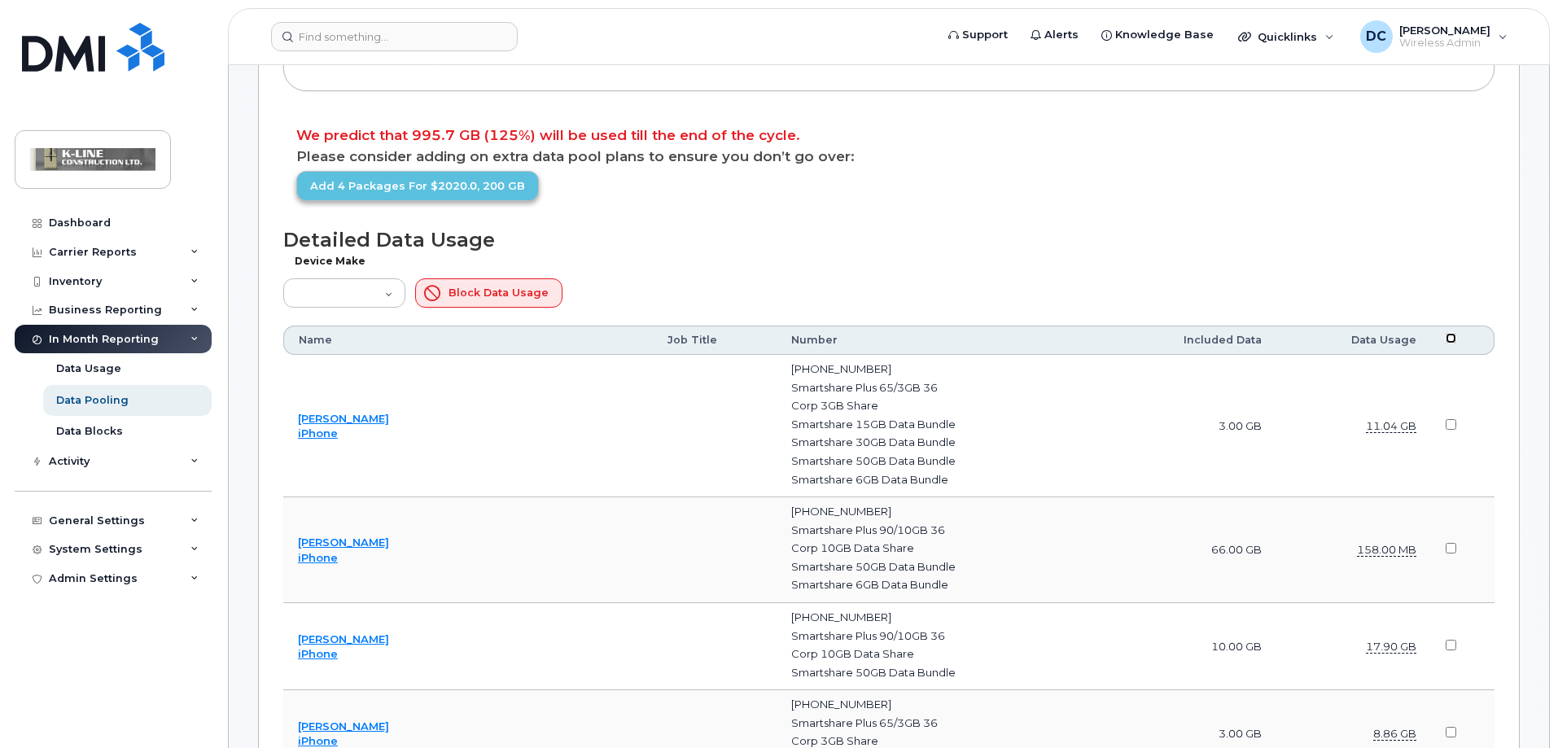
checkbox input "false"
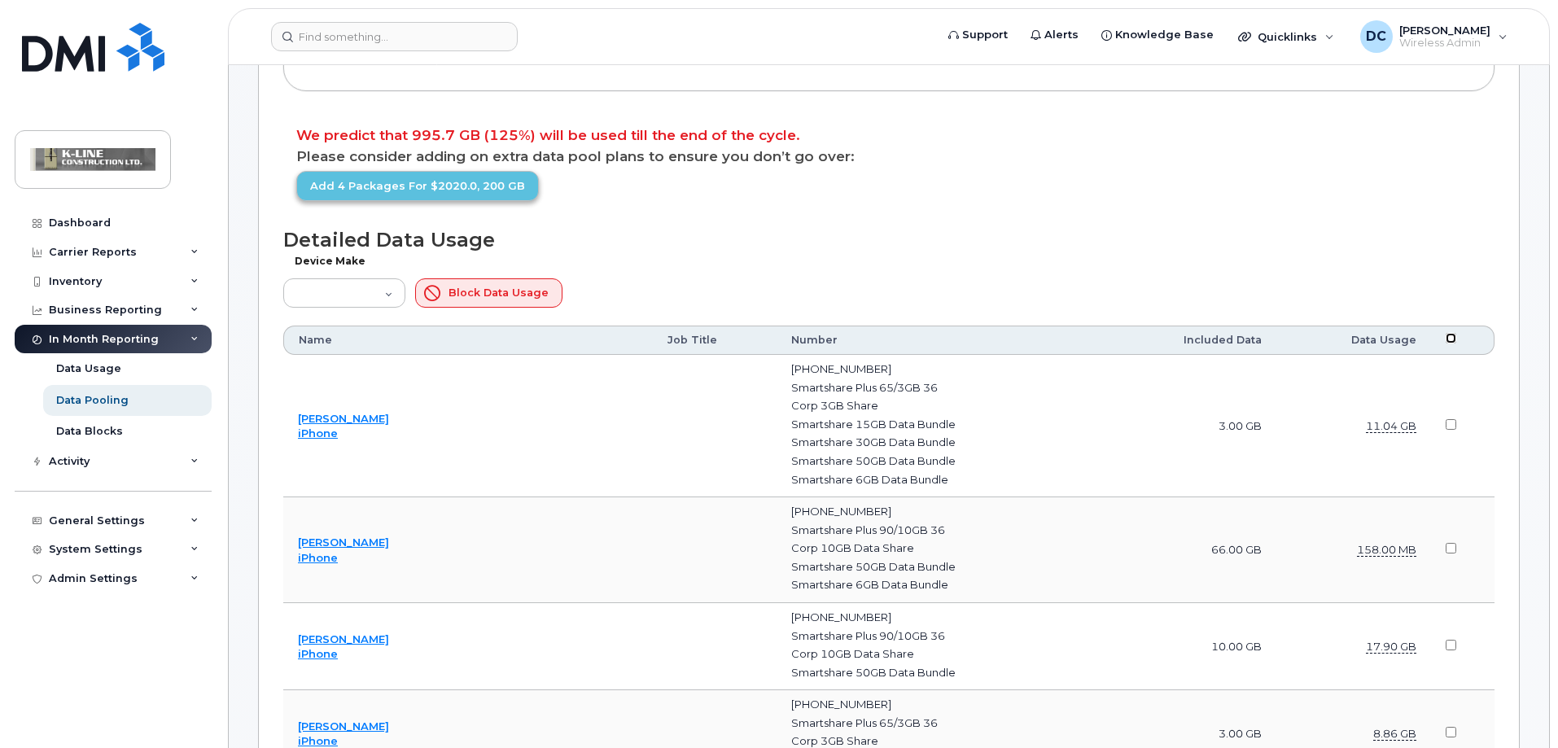
checkbox input "false"
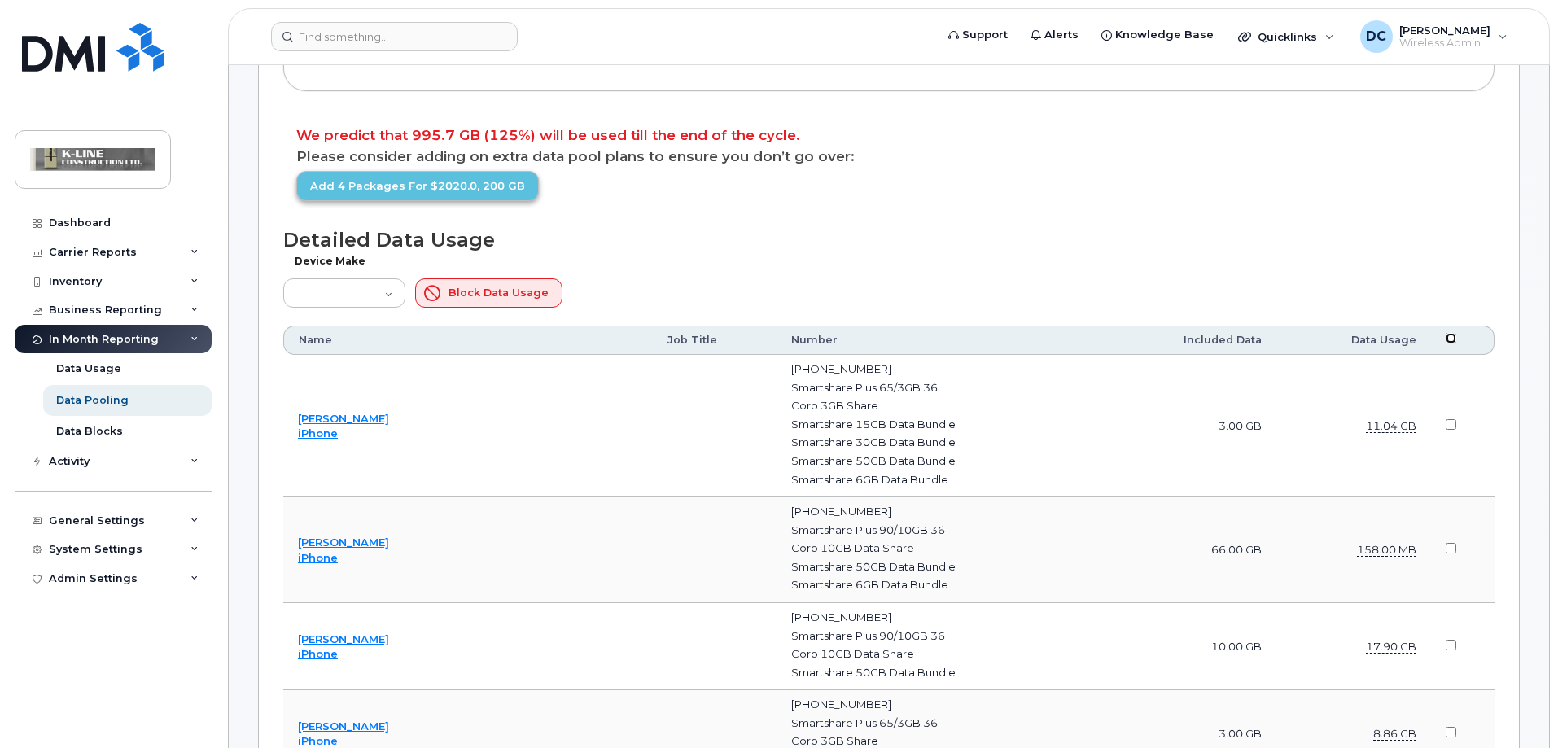
checkbox input "false"
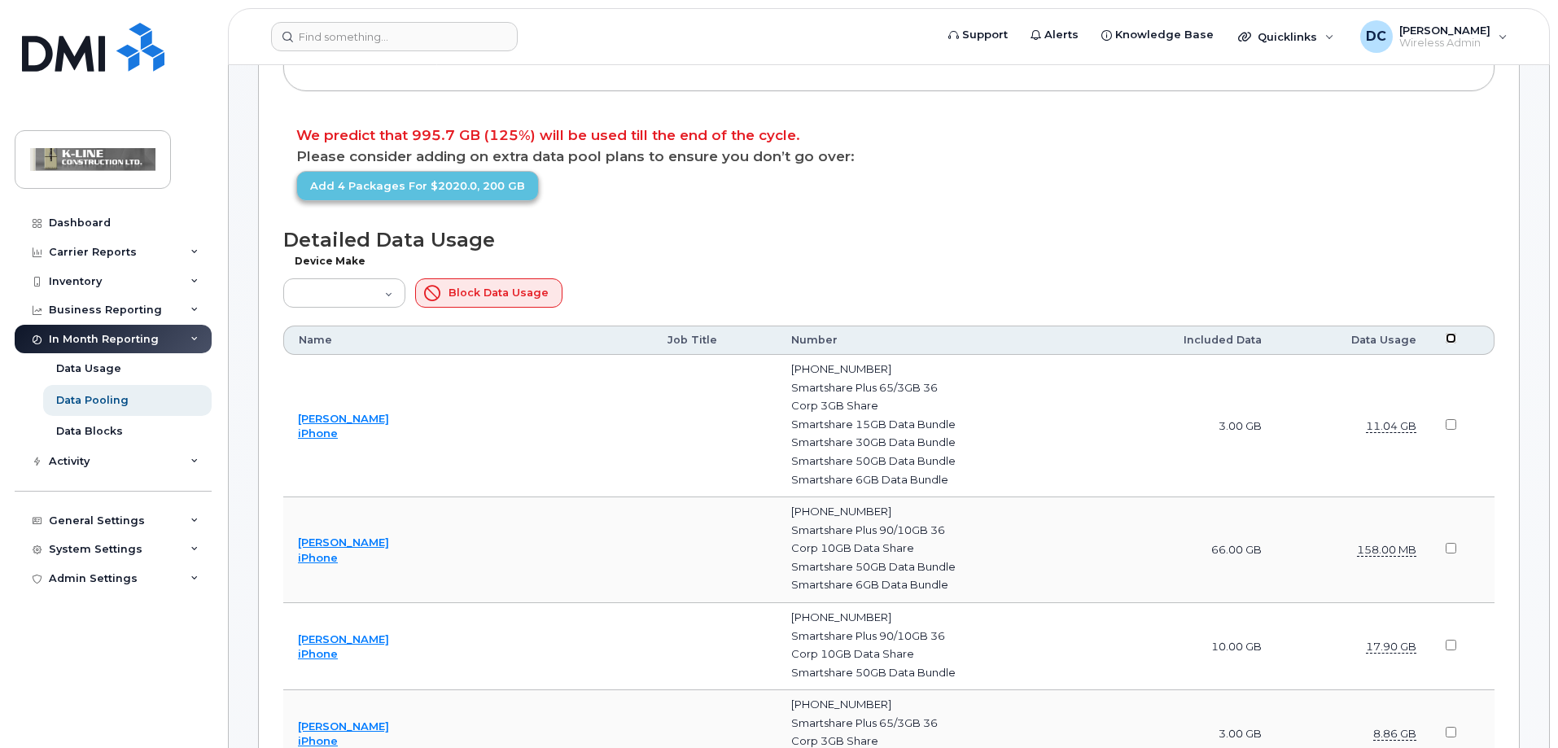
checkbox input "false"
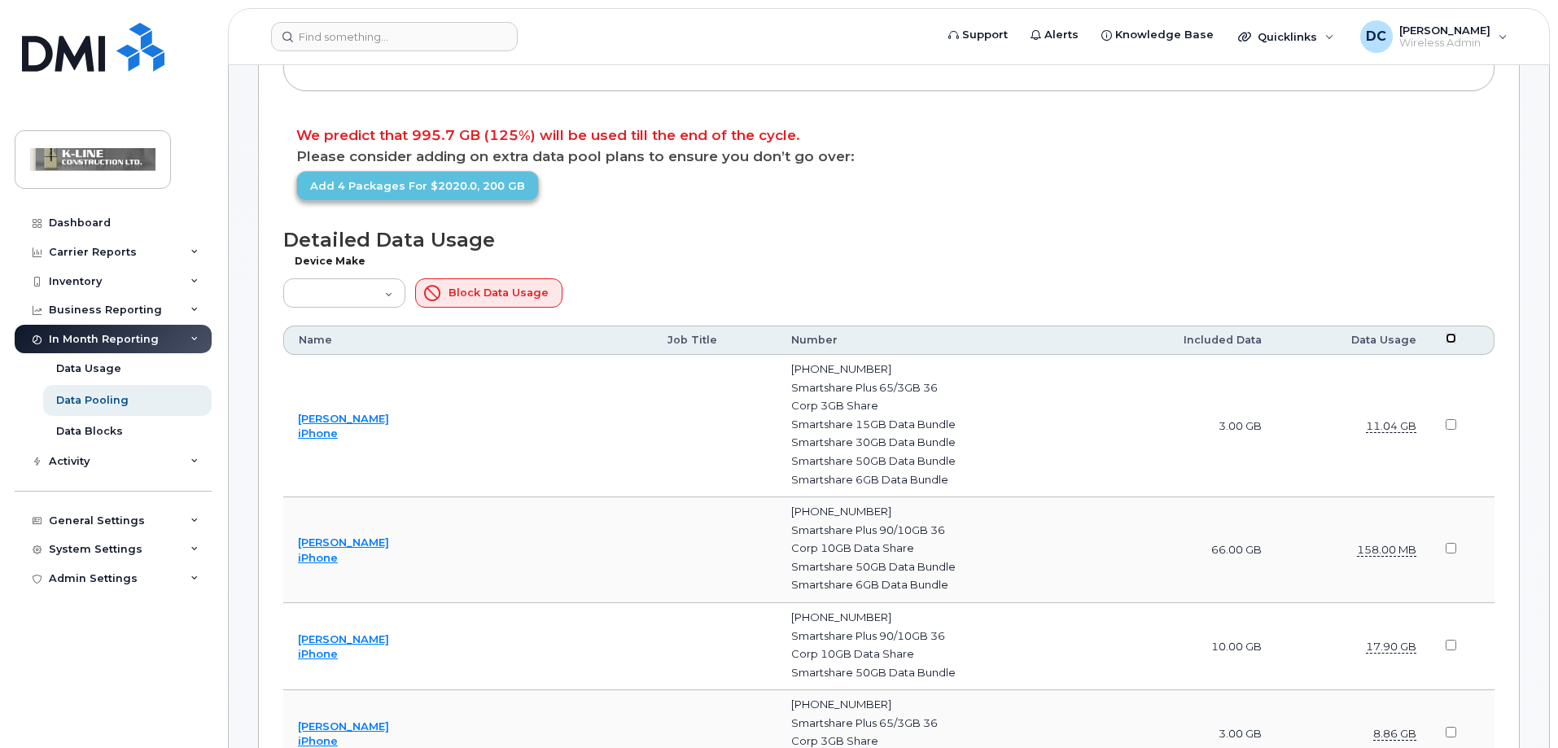
checkbox input "false"
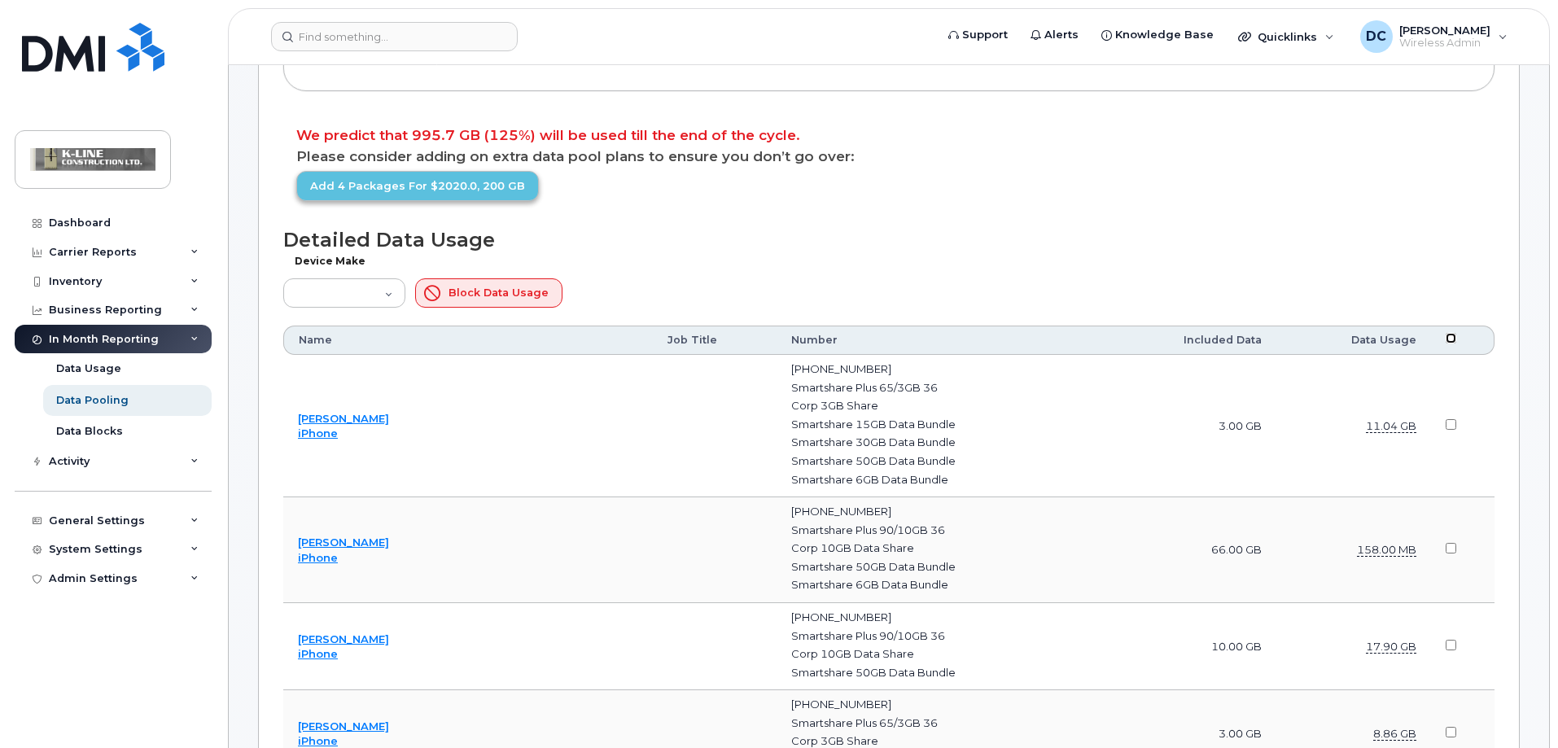
checkbox input "false"
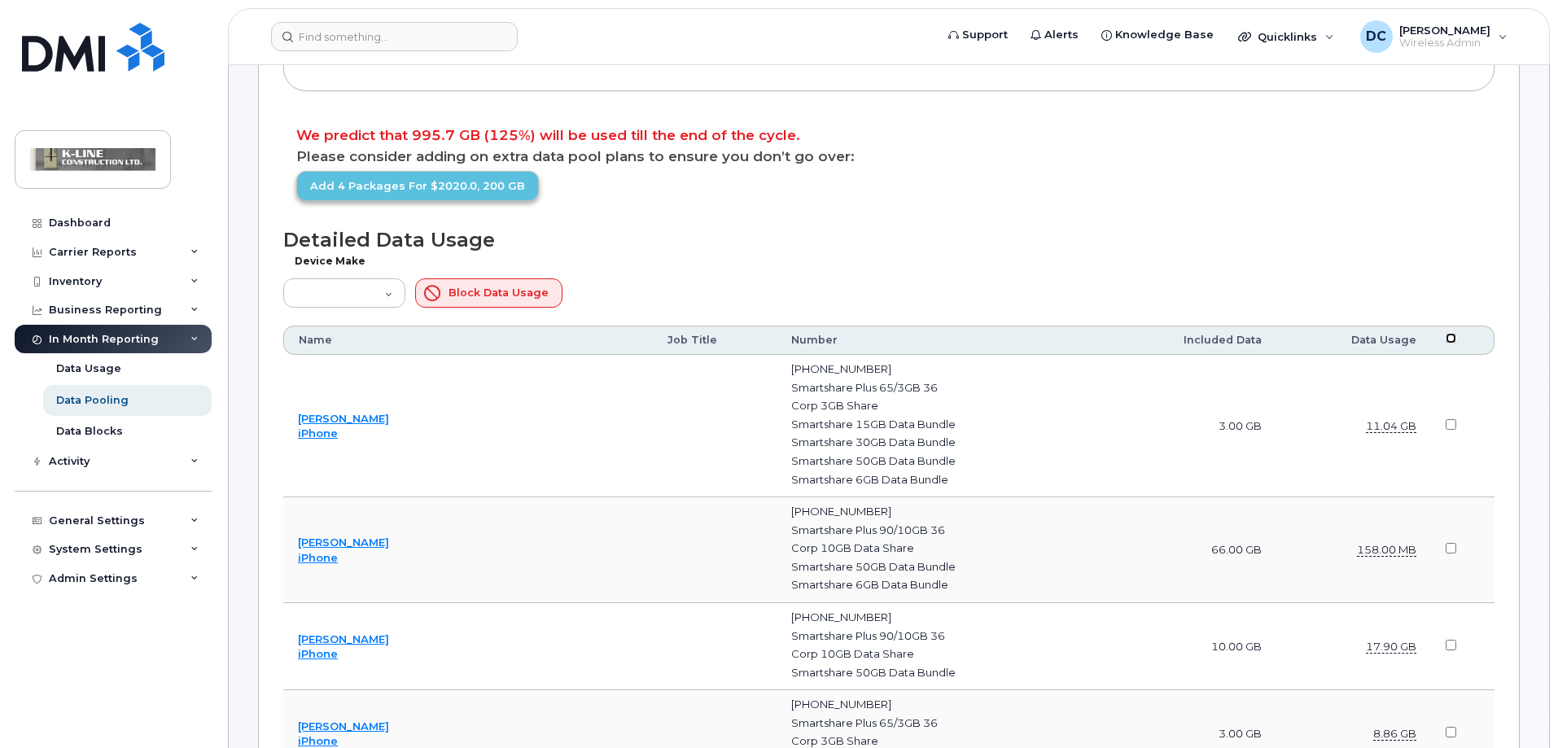
checkbox input "false"
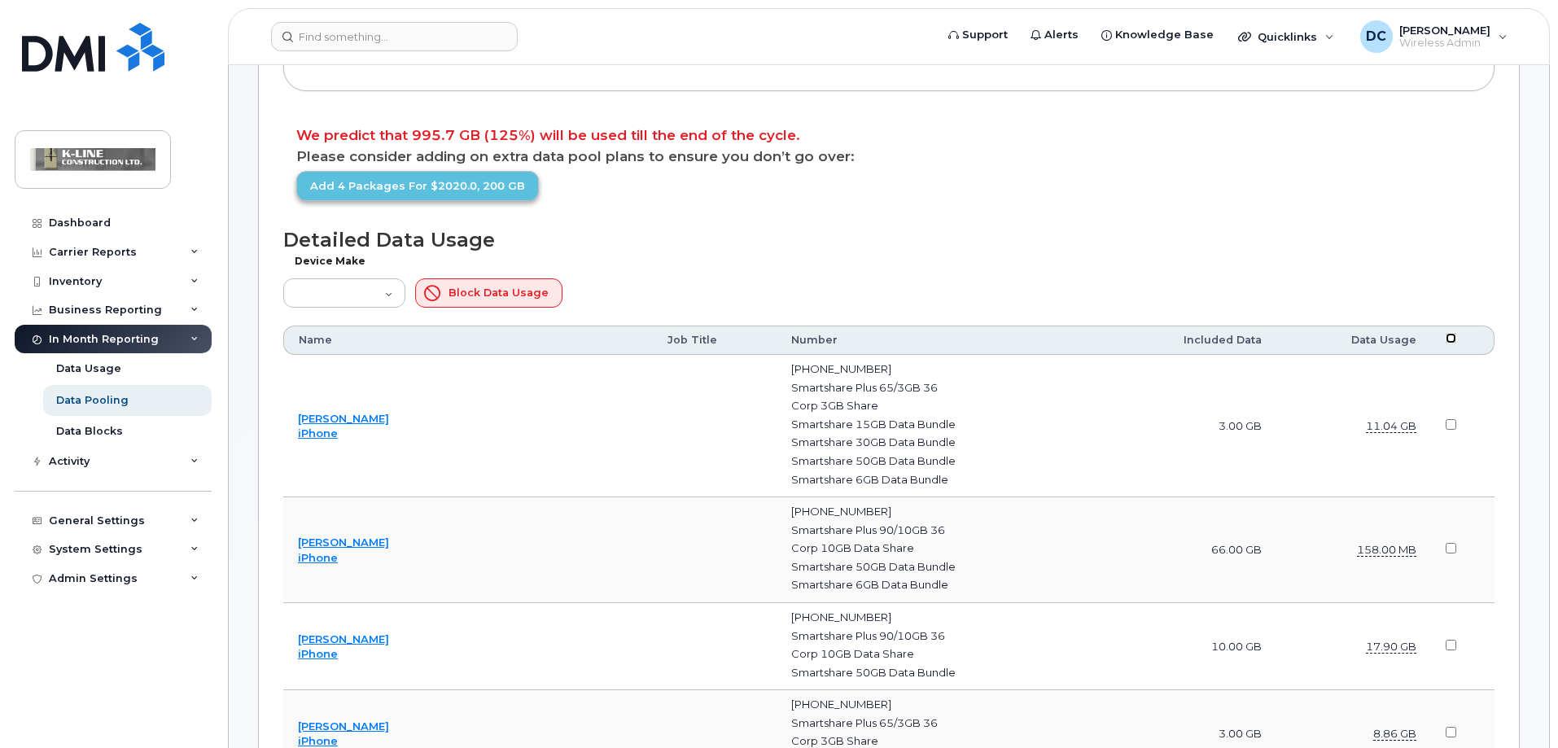
checkbox input "false"
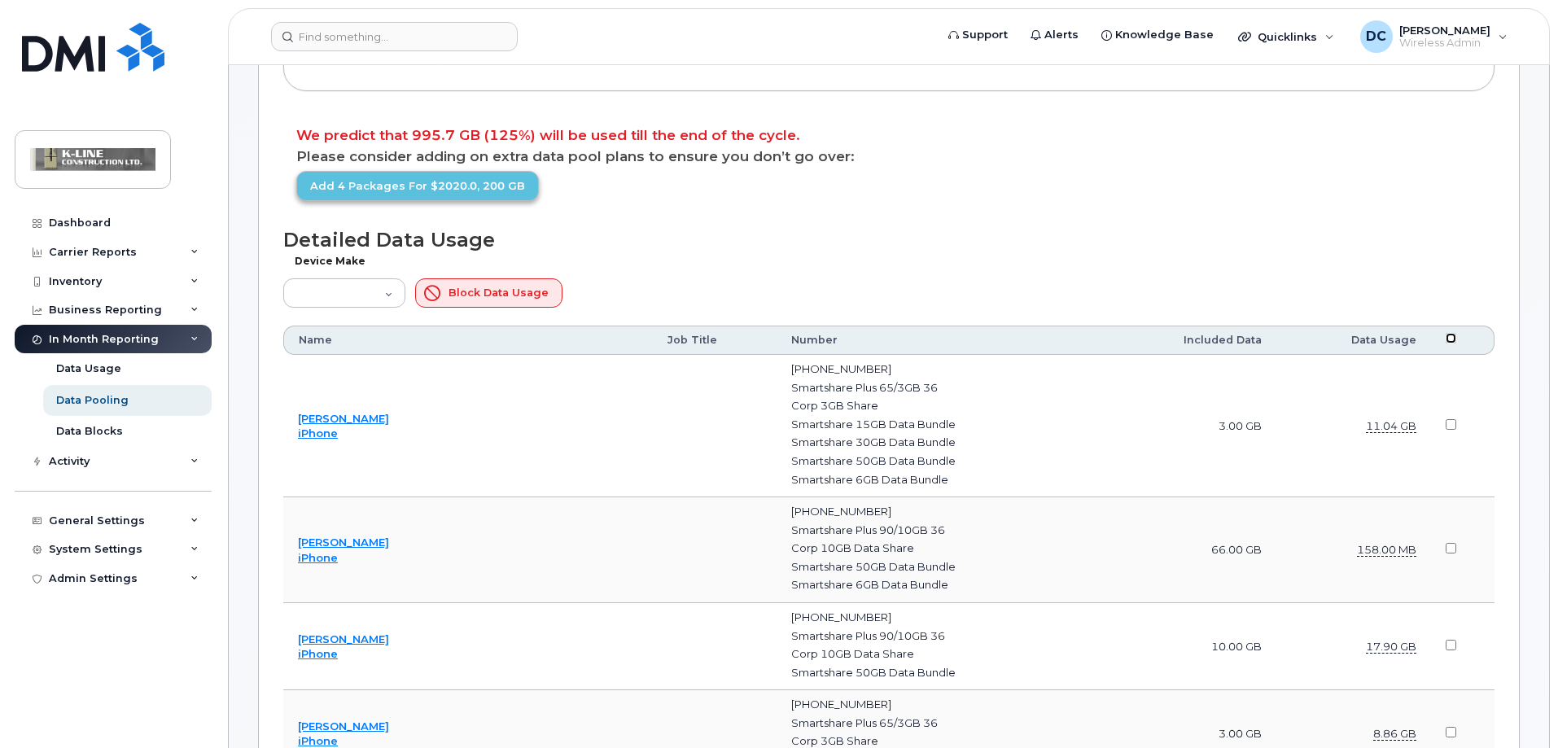
checkbox input "false"
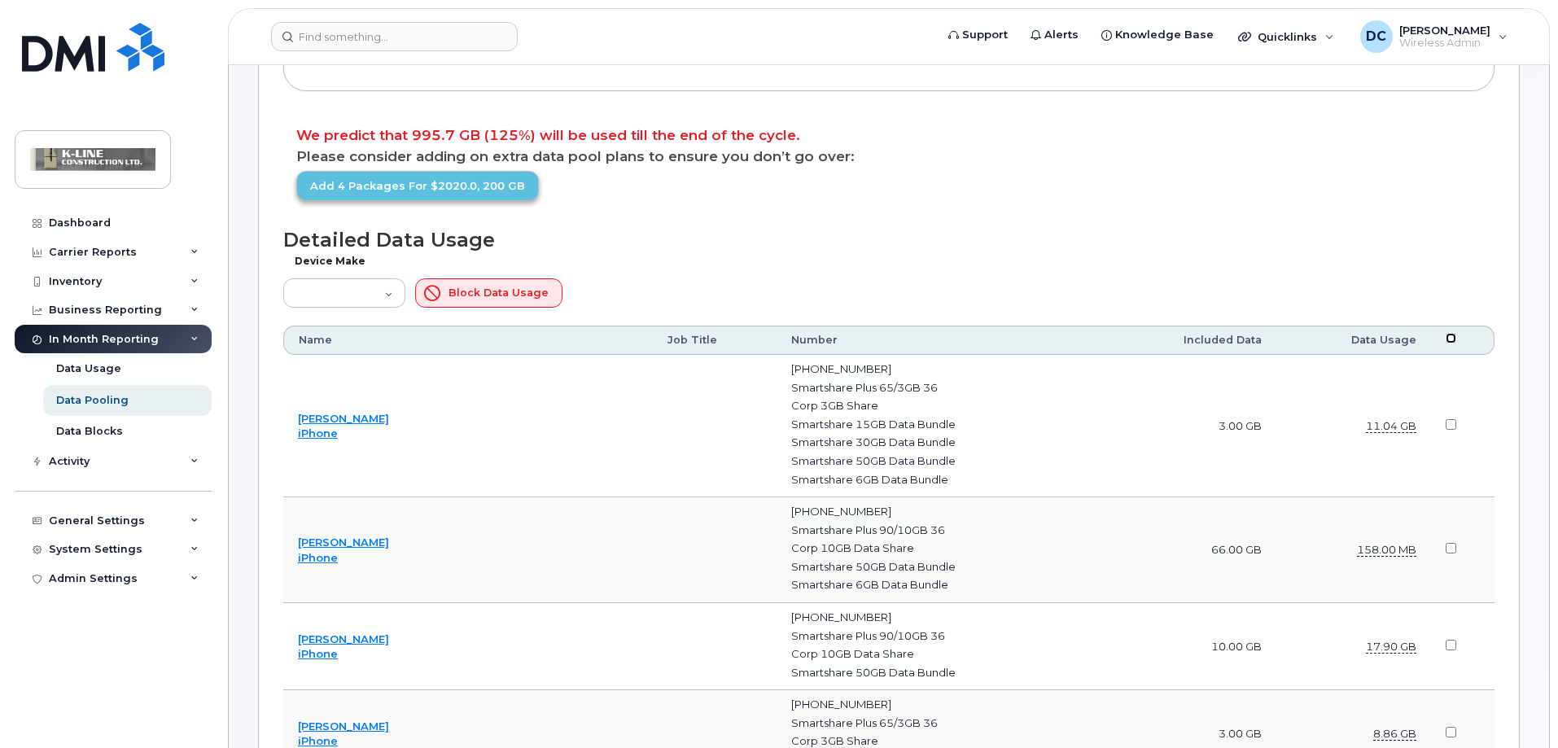
checkbox input "false"
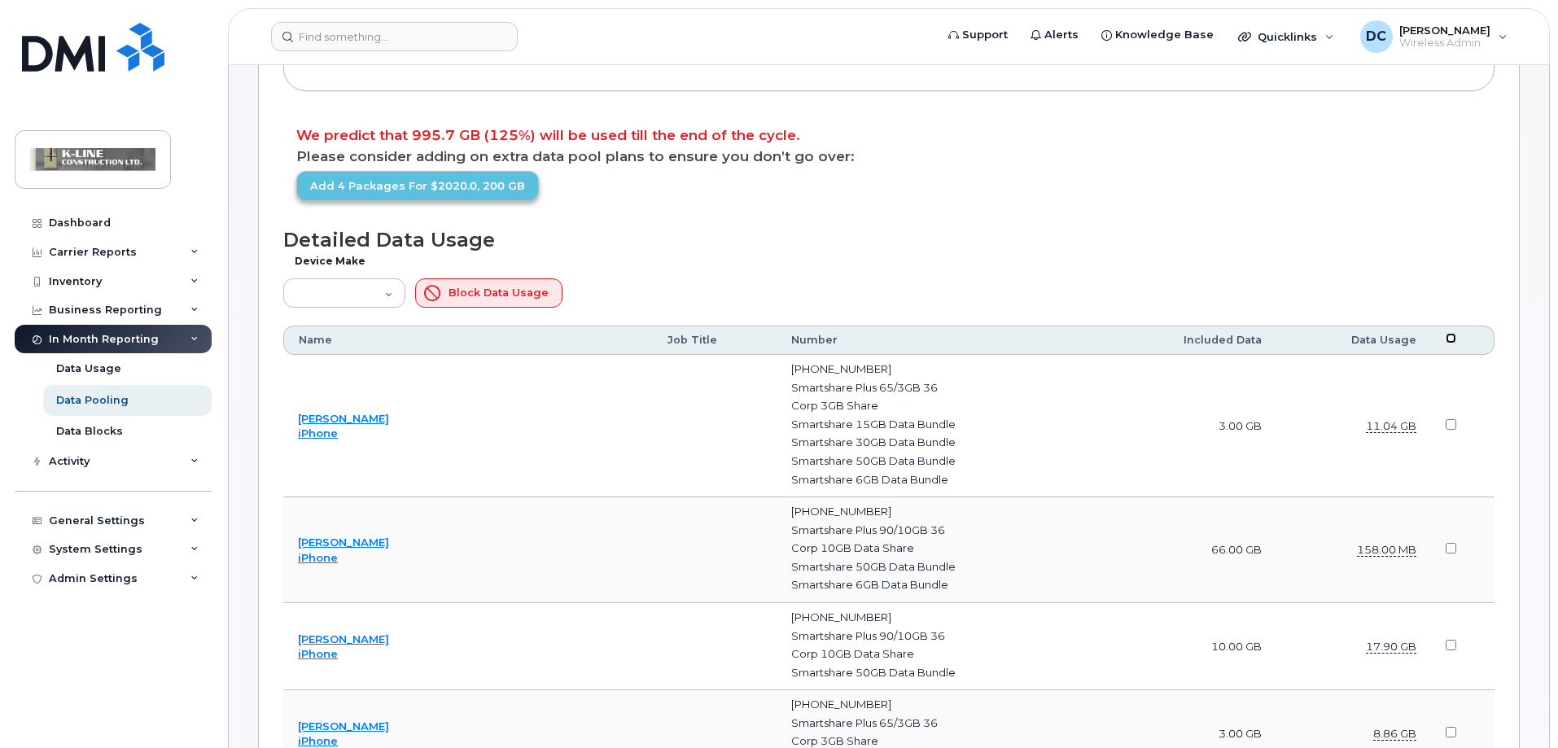
checkbox input "false"
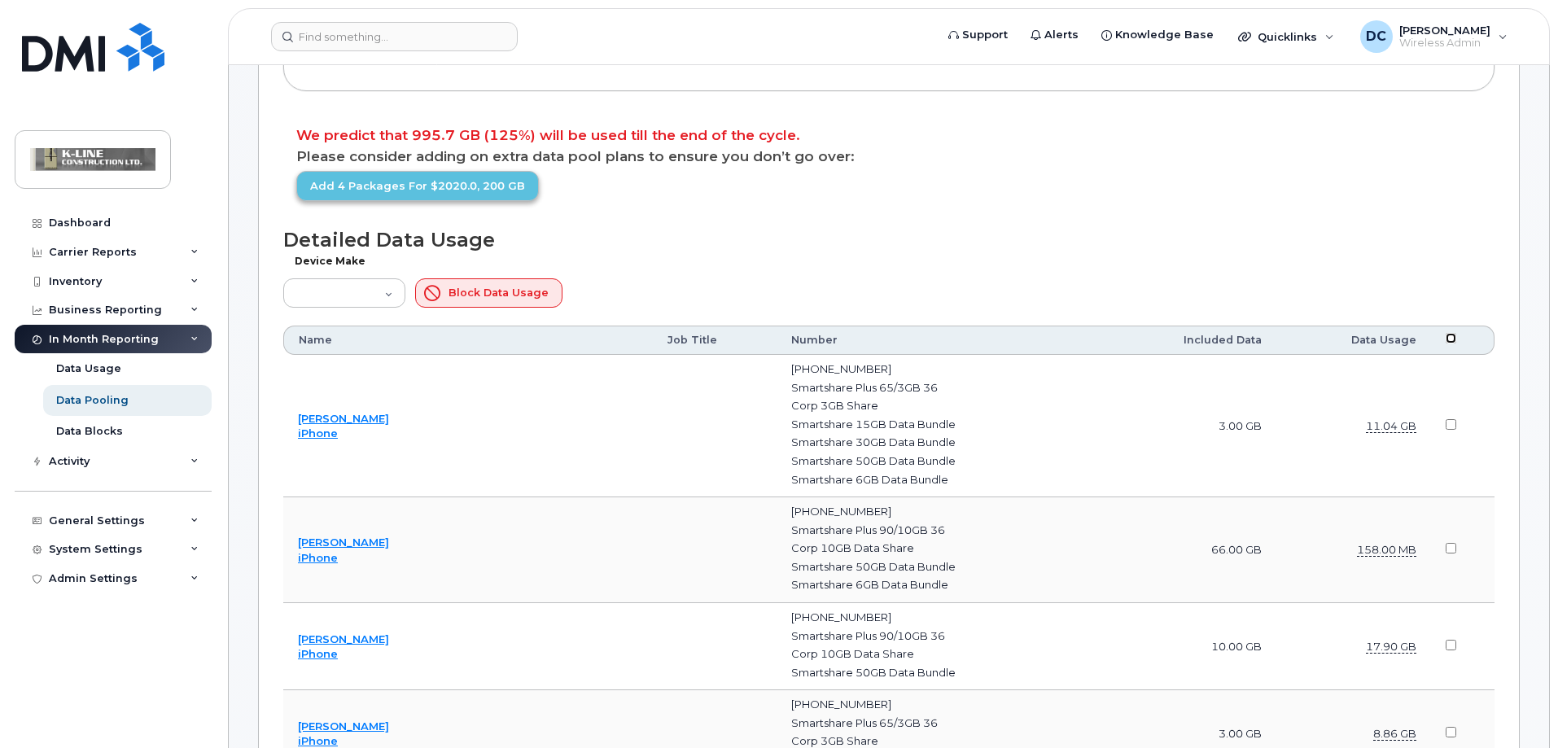
checkbox input "false"
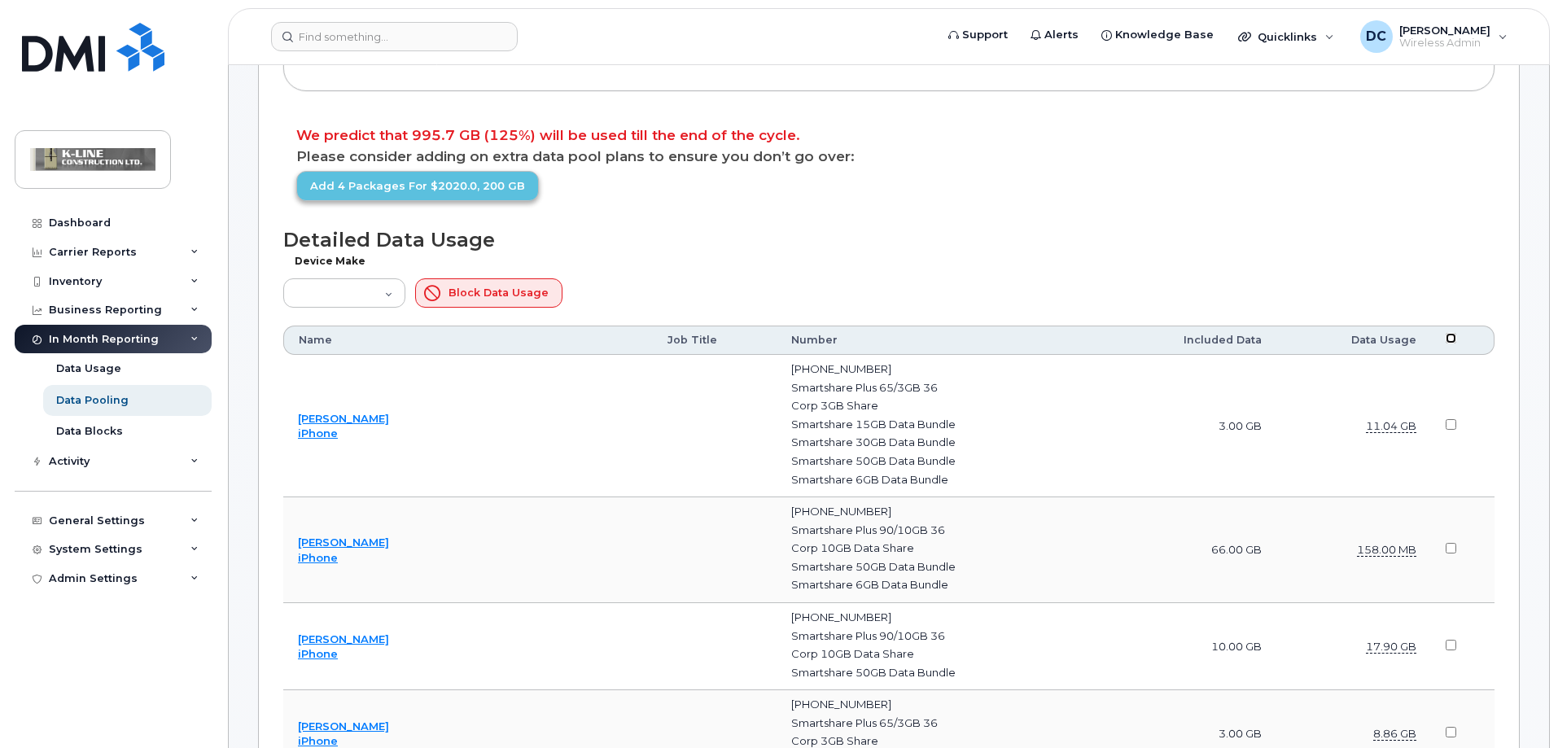
checkbox input "false"
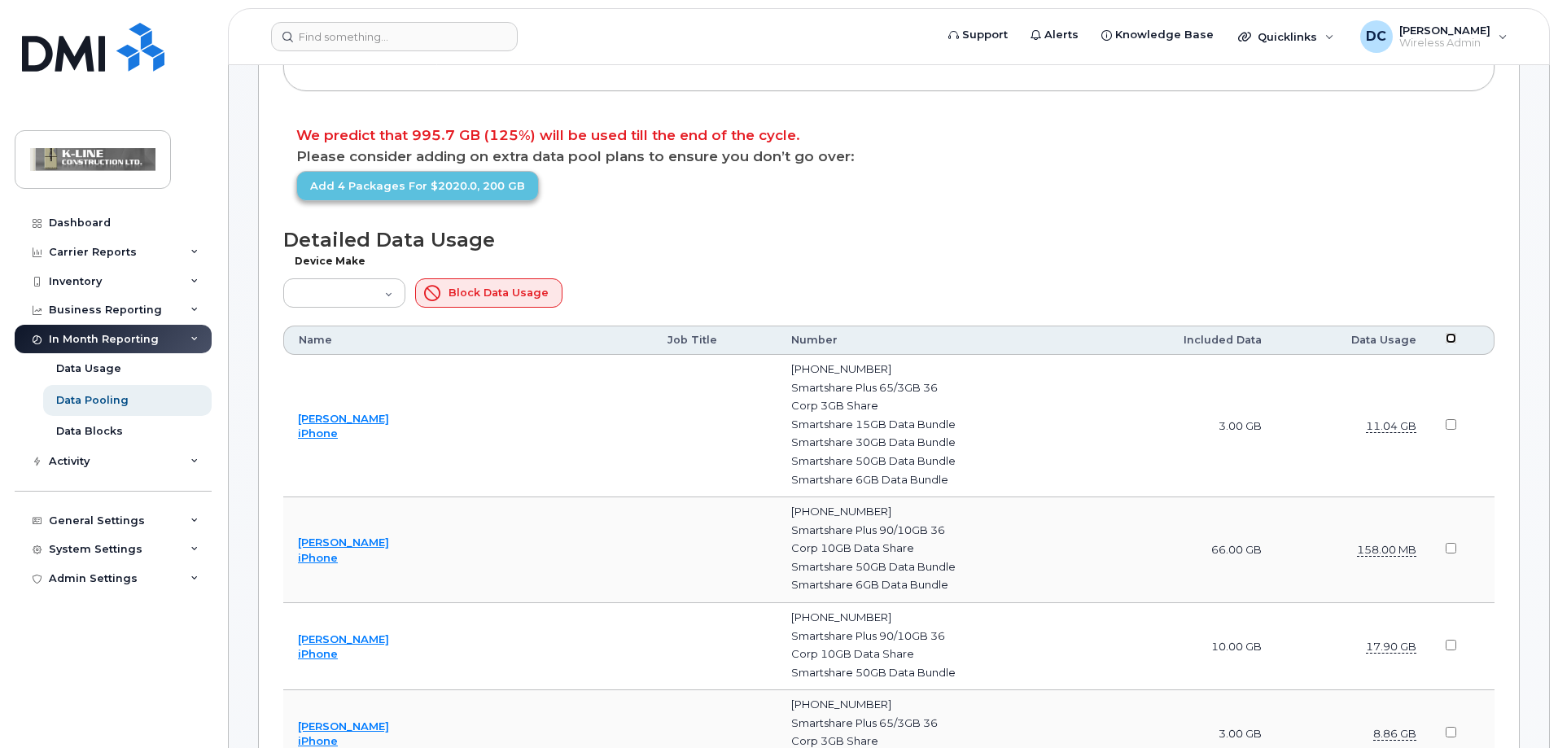
checkbox input "false"
click at [1401, 339] on th "Data Usage" at bounding box center [1353, 340] width 154 height 29
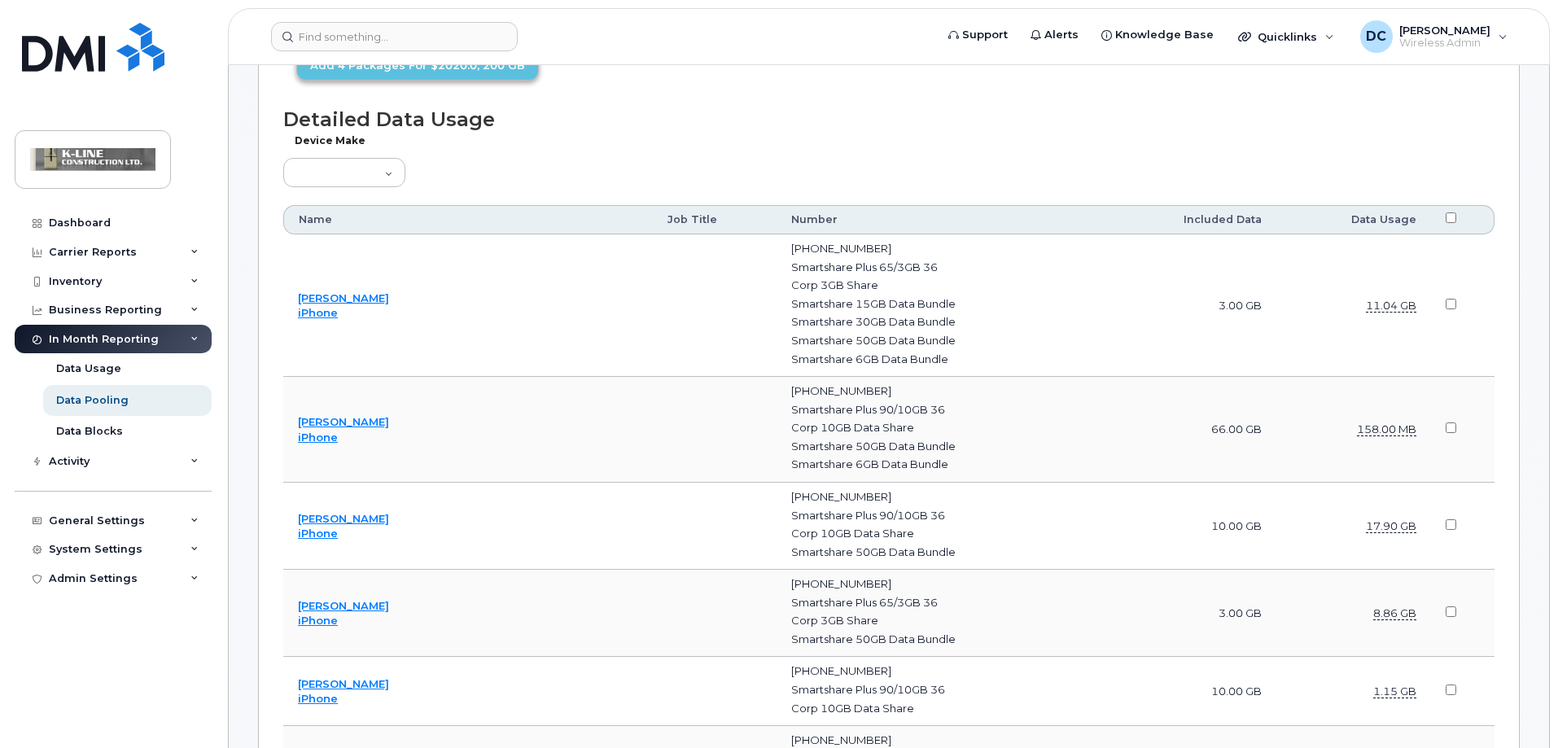
scroll to position [651, 0]
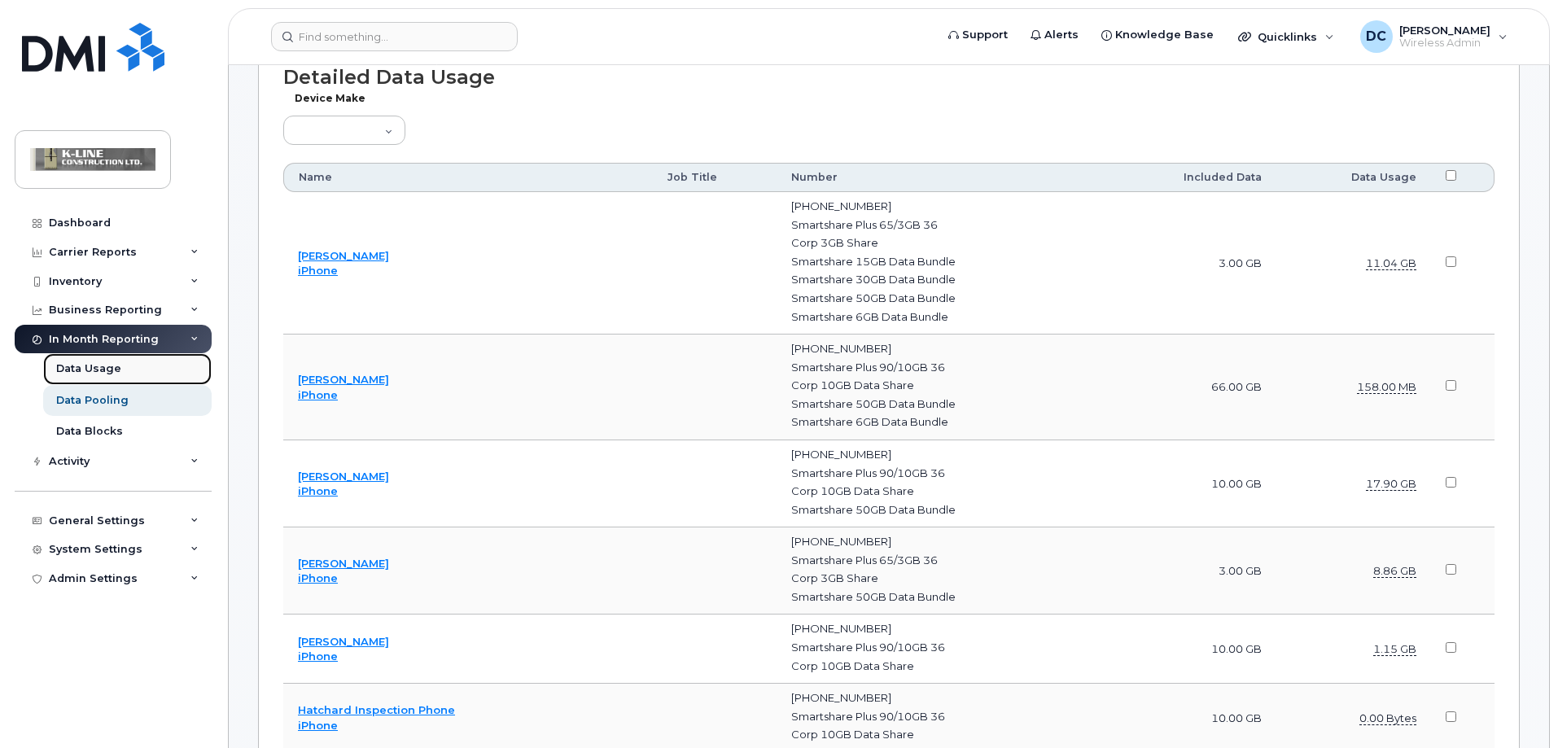
click at [120, 369] on link "Data Usage" at bounding box center [127, 368] width 168 height 31
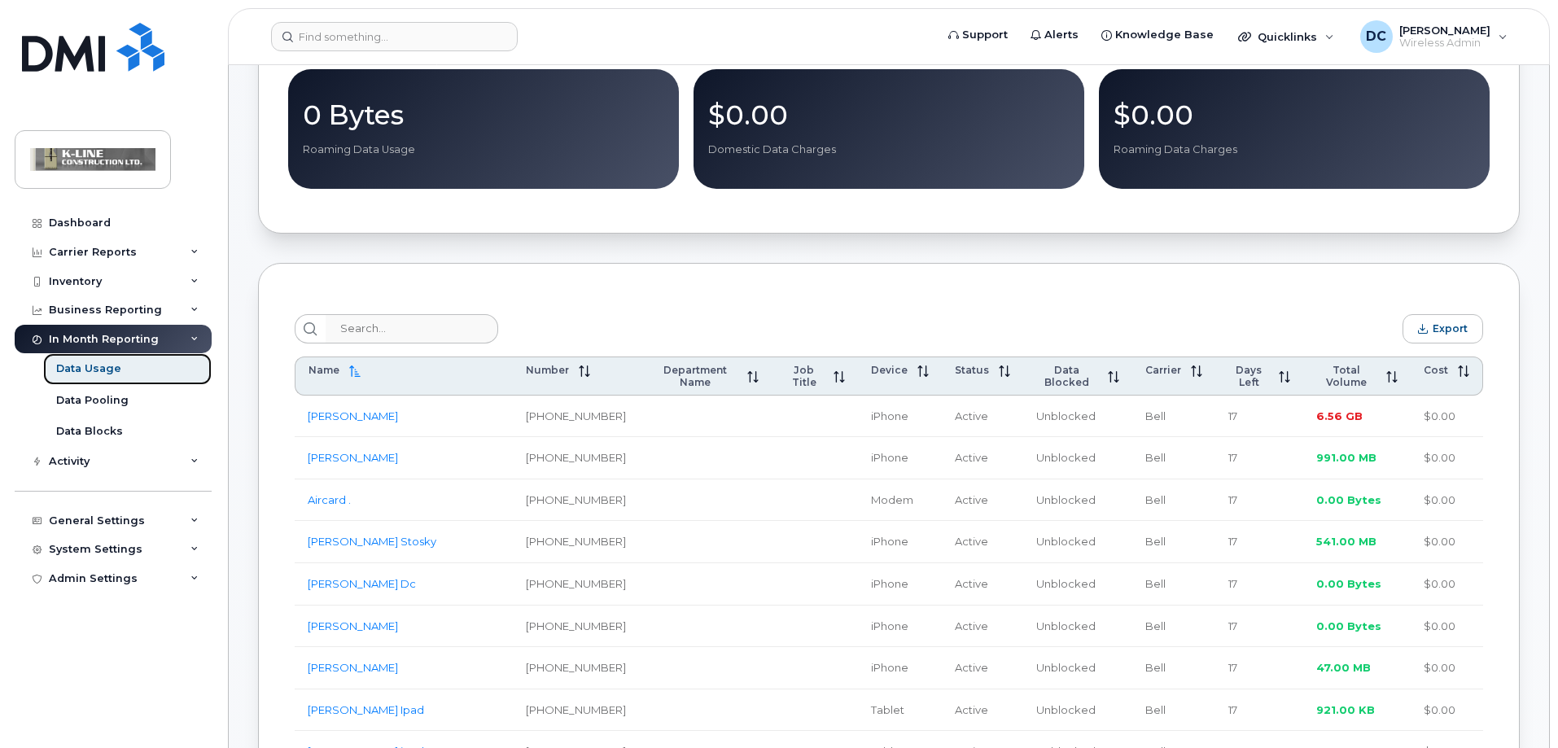
scroll to position [407, 0]
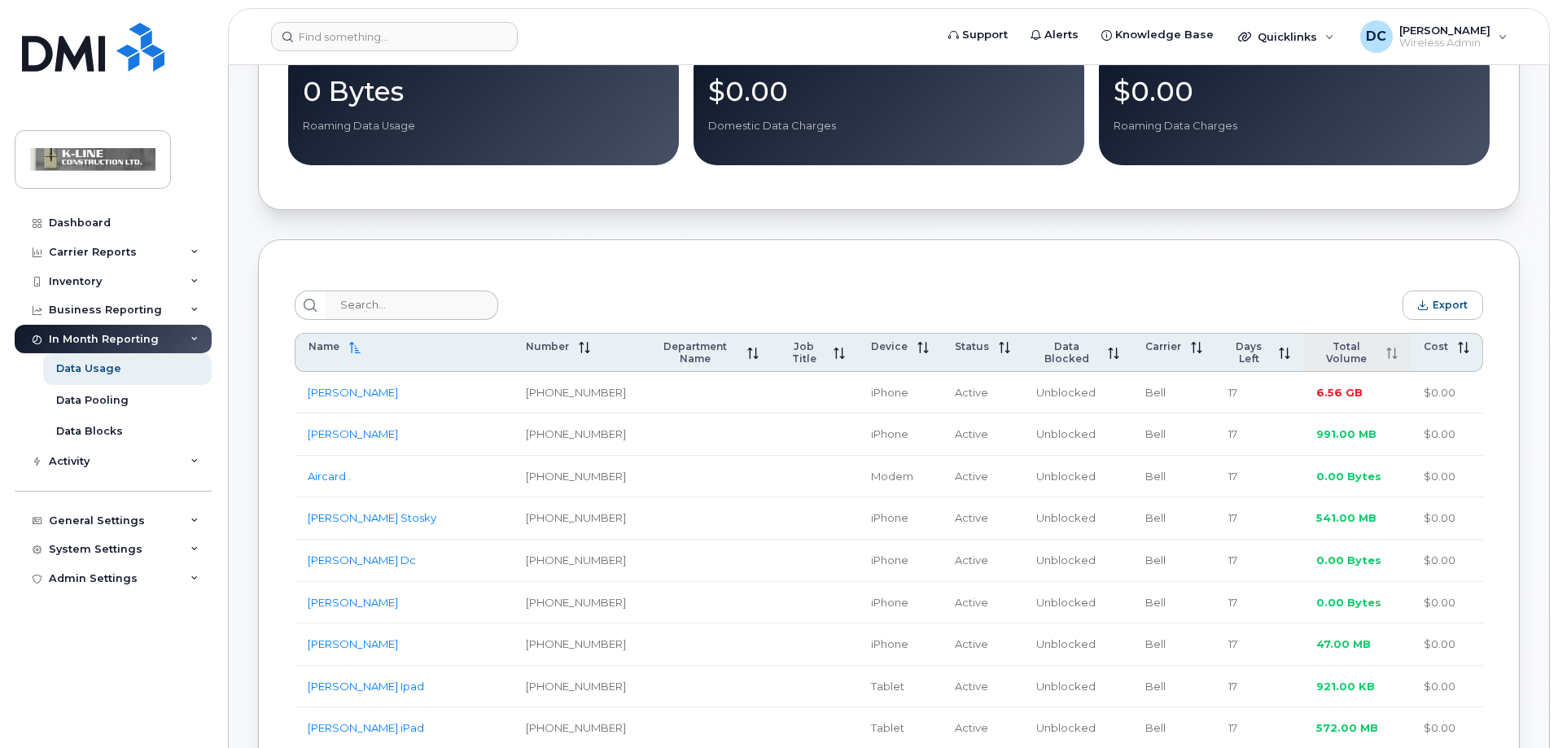
click at [1397, 355] on icon at bounding box center [1391, 352] width 11 height 11
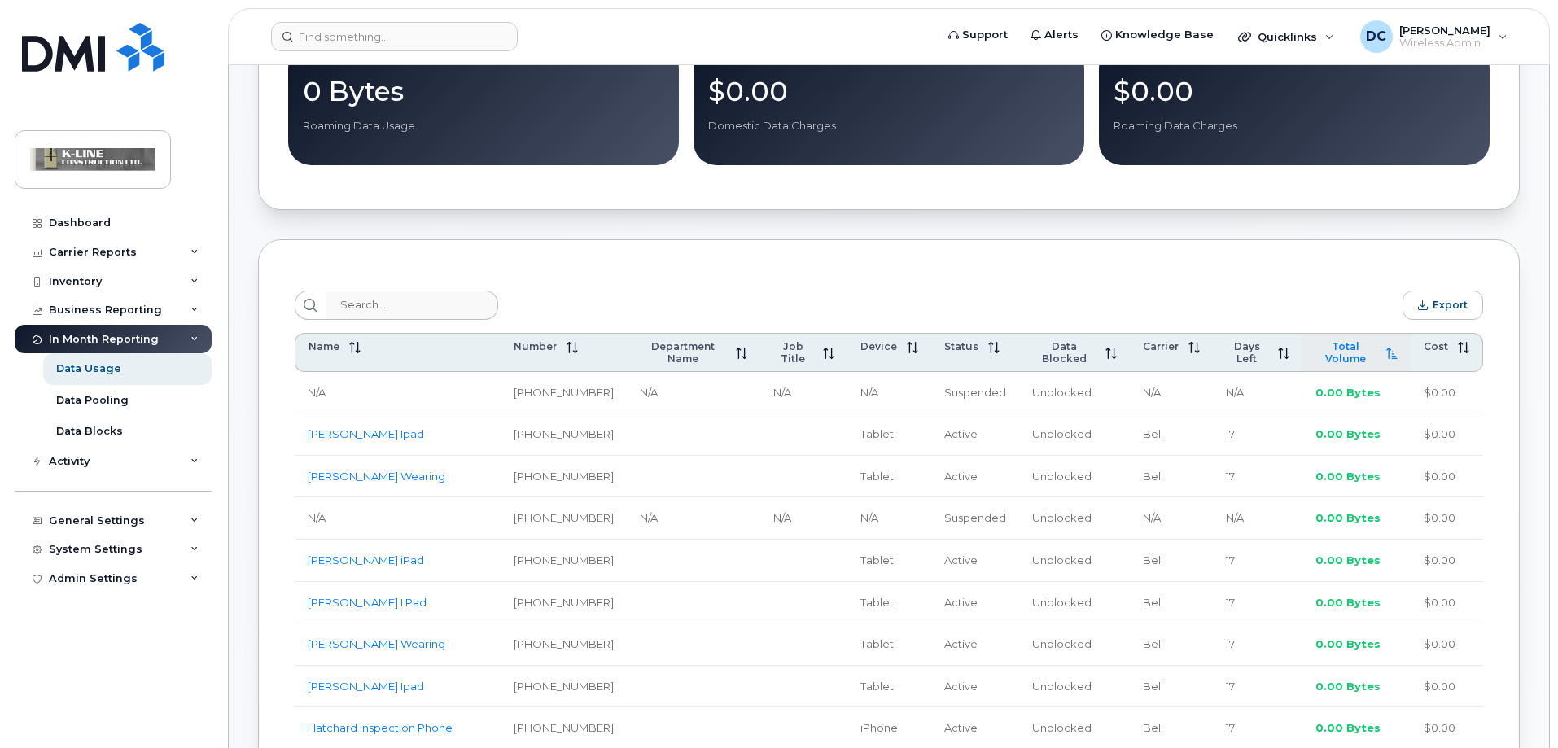
click at [1397, 355] on icon at bounding box center [1391, 352] width 11 height 11
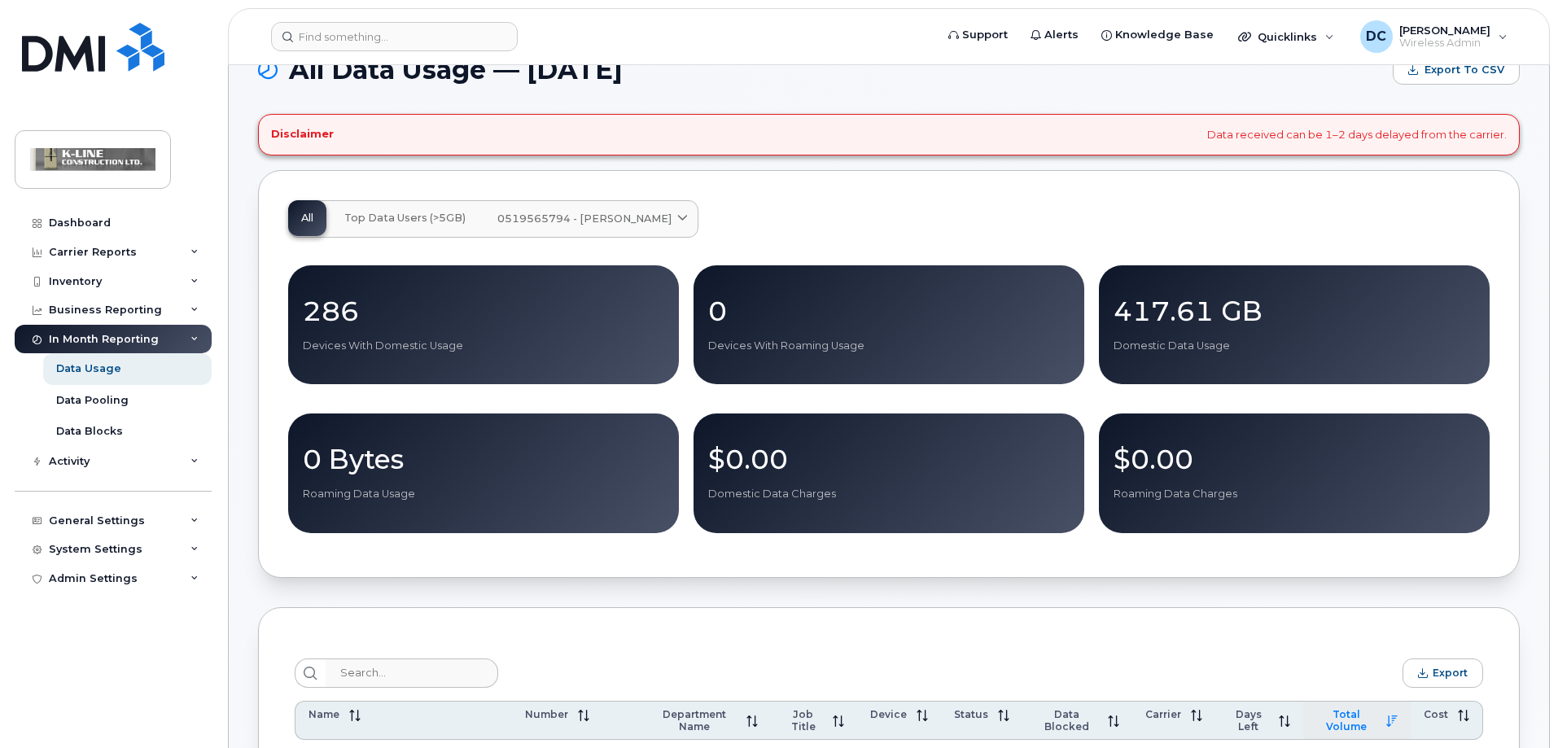
scroll to position [0, 0]
